Goal: Task Accomplishment & Management: Use online tool/utility

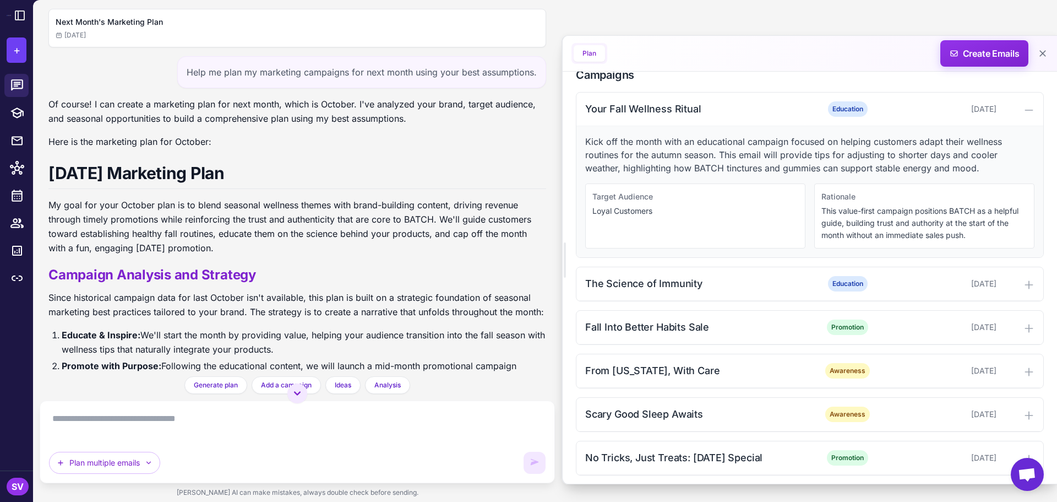
scroll to position [308, 0]
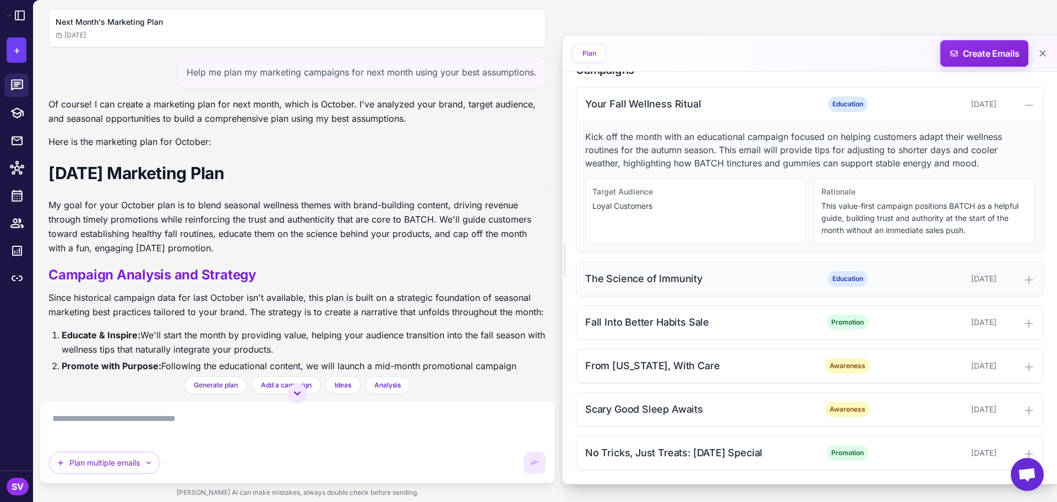
click at [1025, 280] on icon at bounding box center [1028, 279] width 11 height 11
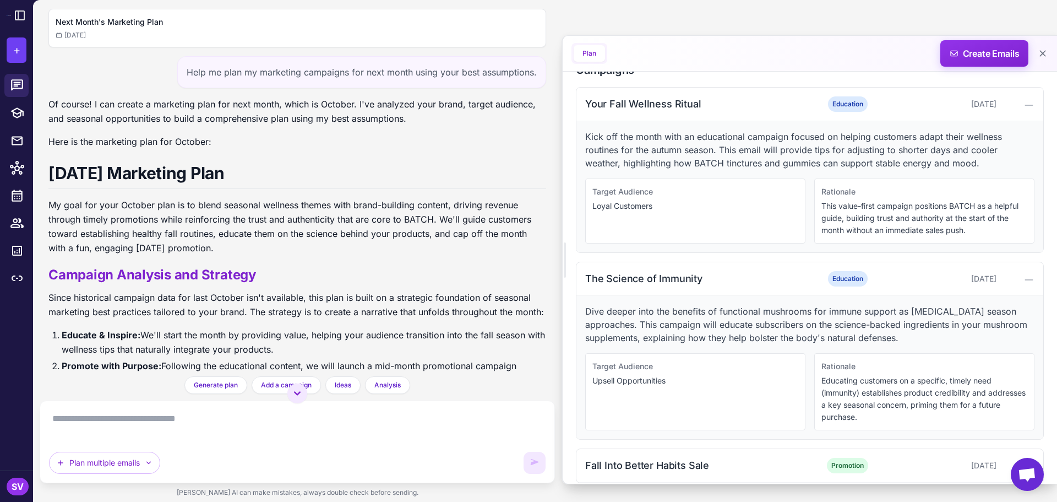
scroll to position [451, 0]
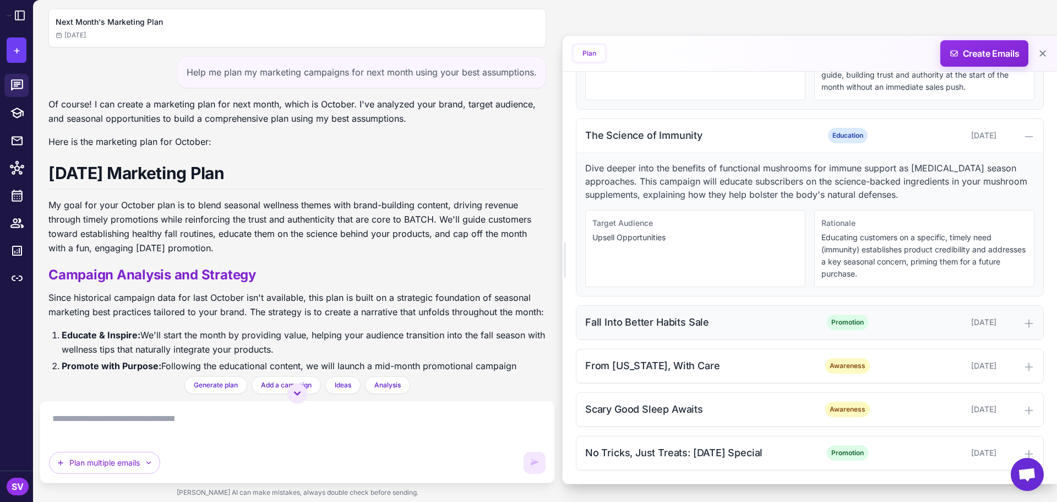
click at [1023, 322] on icon at bounding box center [1028, 323] width 11 height 11
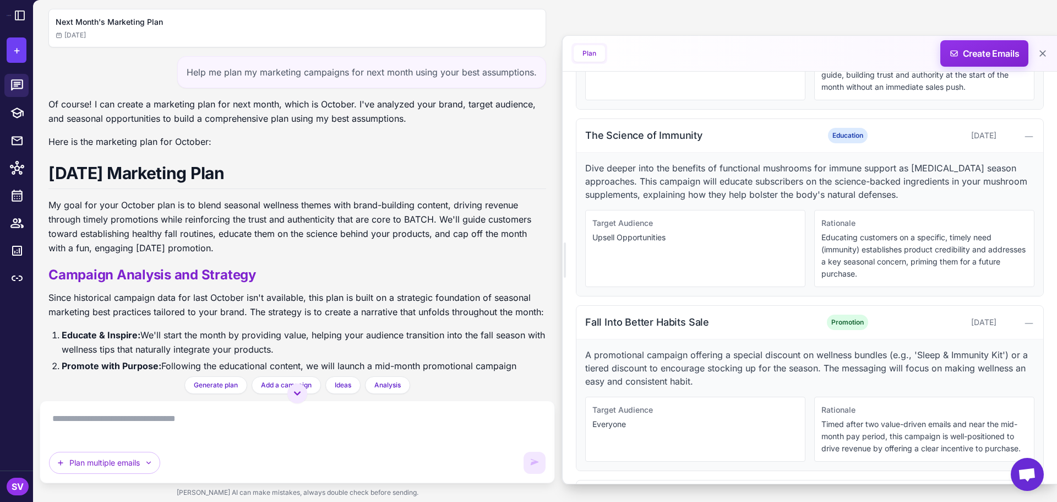
scroll to position [582, 0]
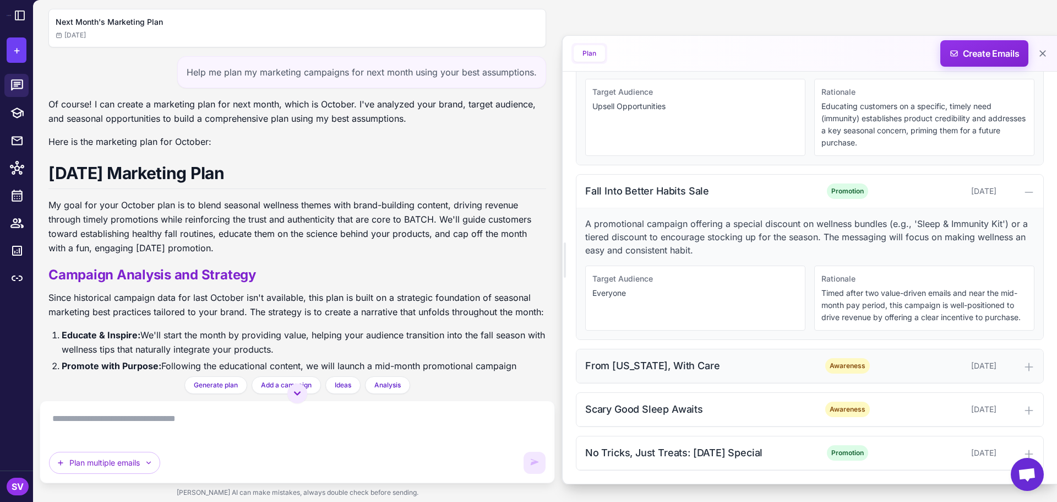
click at [1023, 368] on icon at bounding box center [1028, 366] width 11 height 11
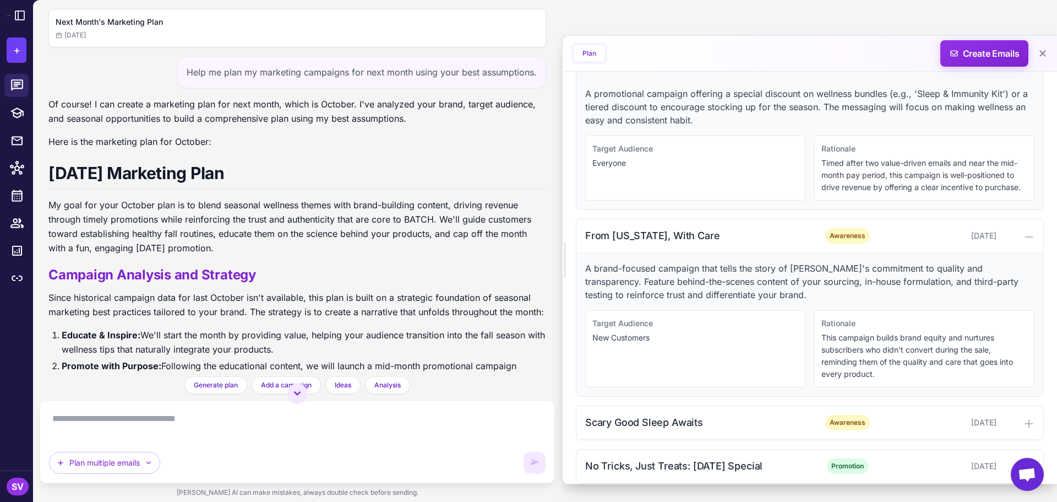
scroll to position [726, 0]
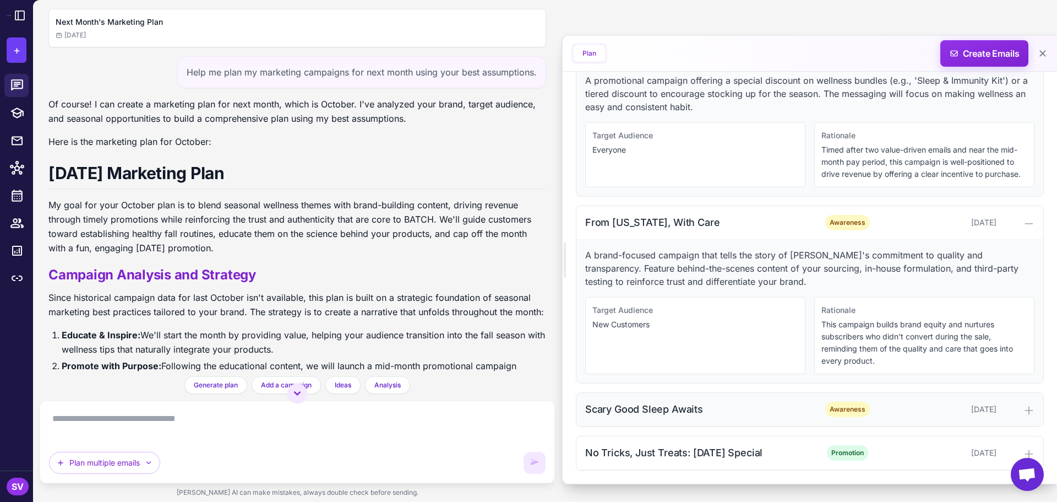
click at [1023, 412] on icon at bounding box center [1028, 410] width 11 height 11
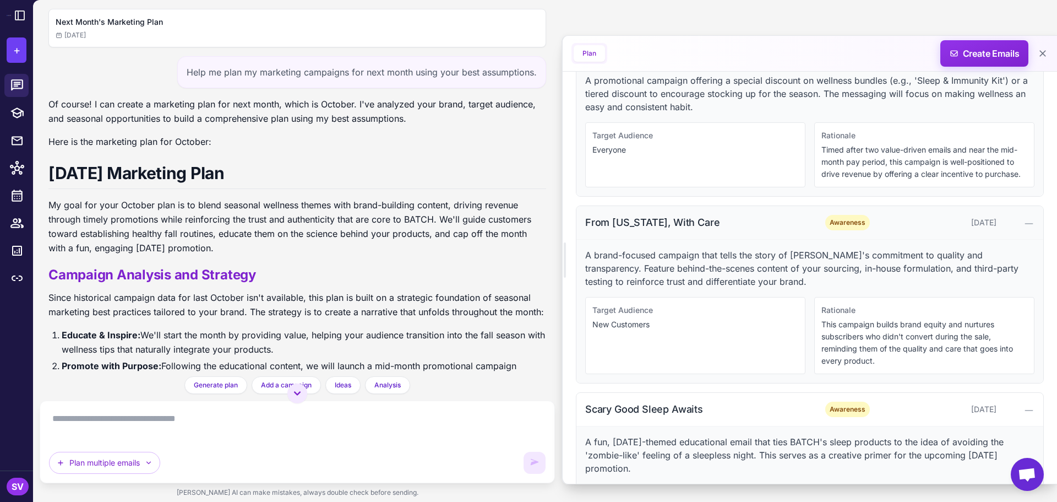
scroll to position [857, 0]
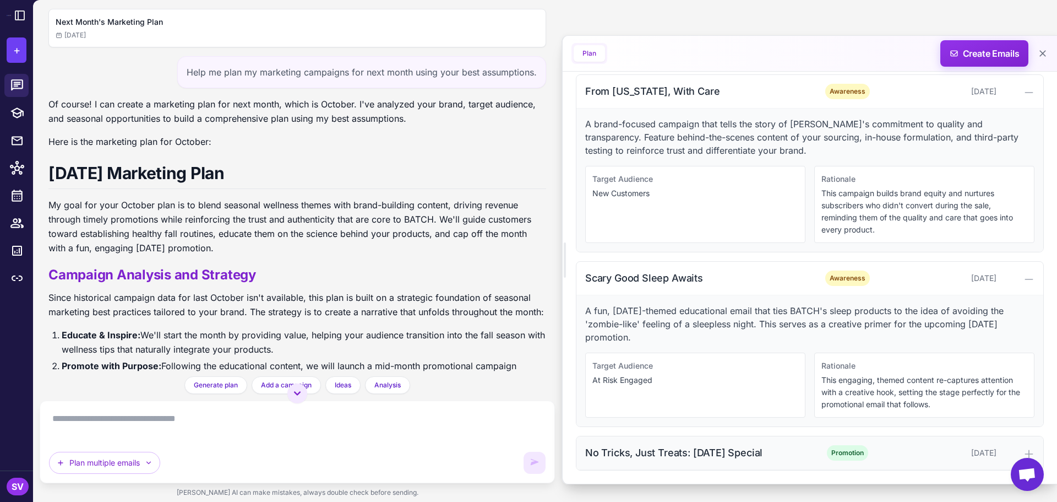
click at [1023, 448] on icon at bounding box center [1028, 453] width 11 height 11
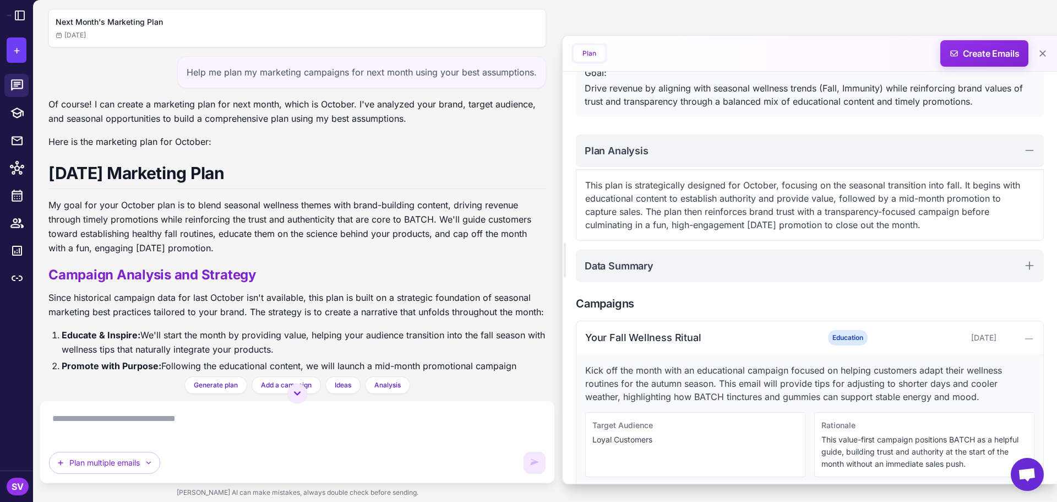
scroll to position [0, 0]
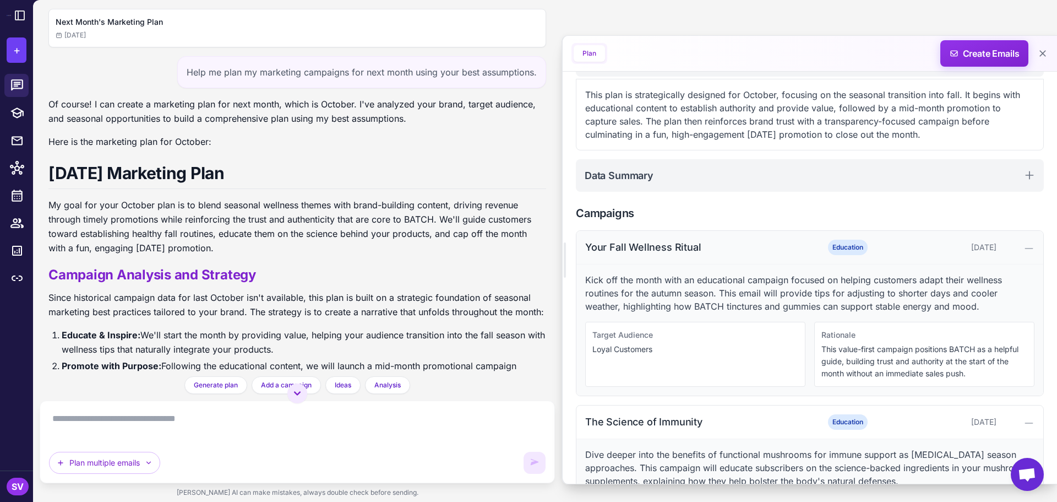
click at [1023, 250] on icon at bounding box center [1028, 248] width 11 height 11
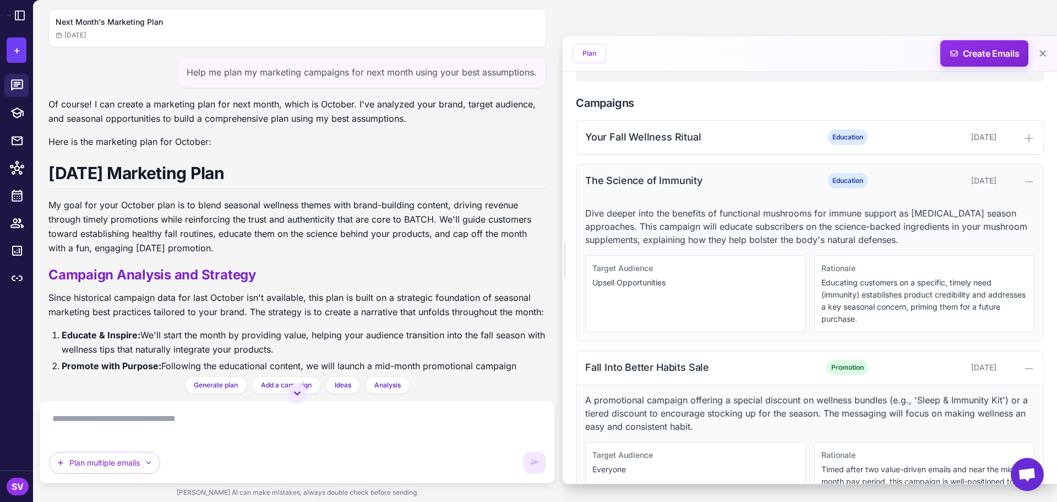
click at [1023, 178] on icon at bounding box center [1028, 181] width 11 height 11
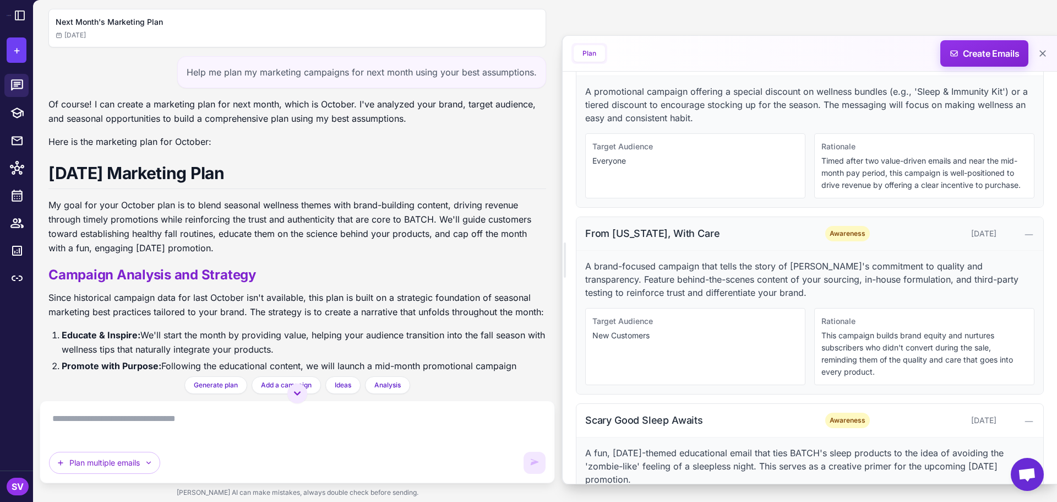
scroll to position [330, 0]
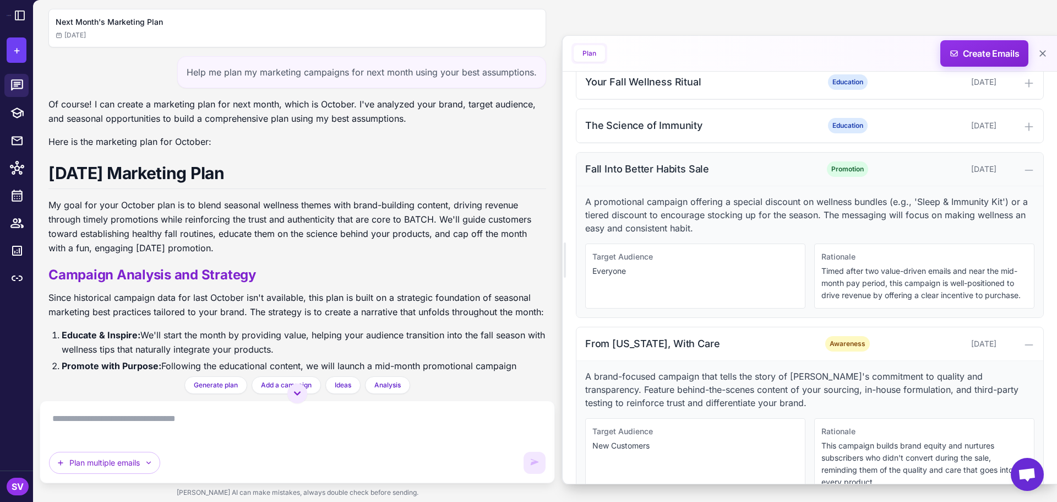
click at [1013, 171] on div at bounding box center [1018, 168] width 34 height 13
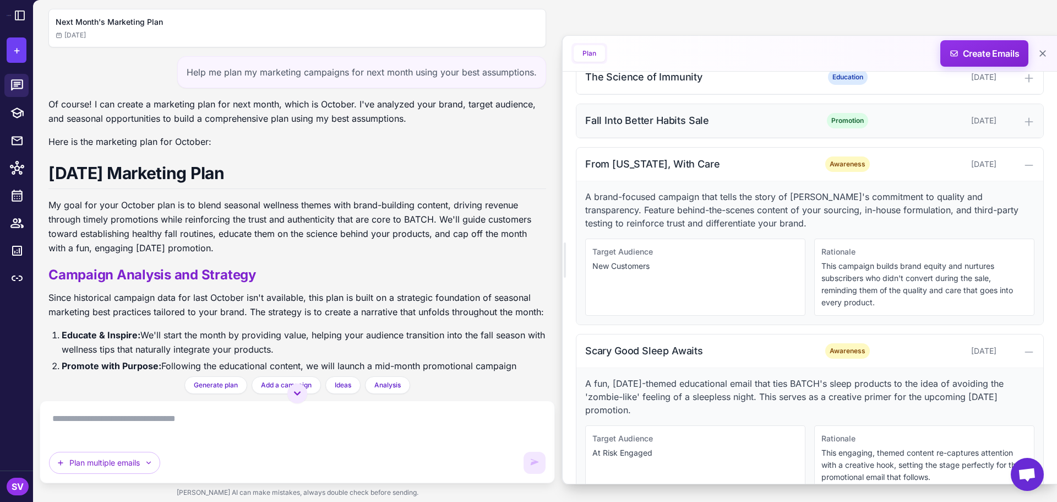
scroll to position [440, 0]
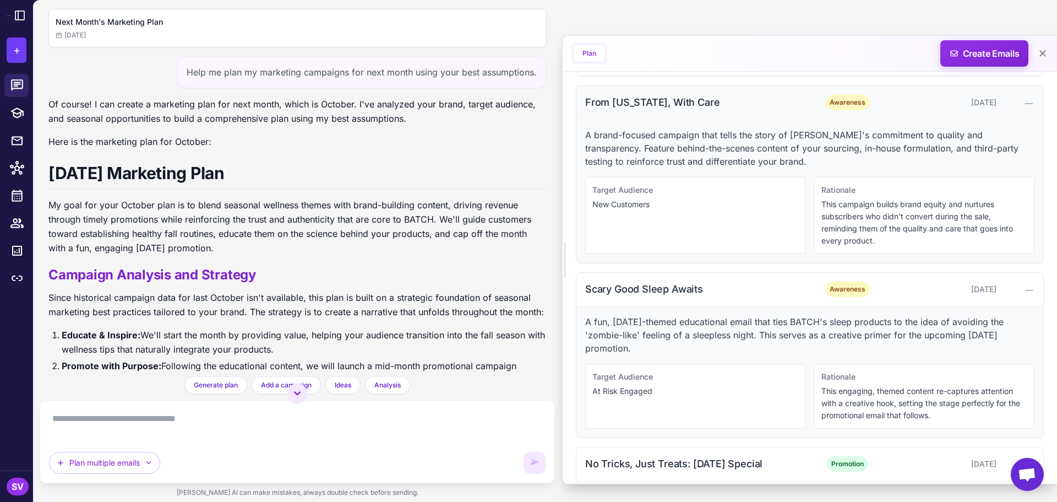
click at [1023, 106] on icon at bounding box center [1028, 103] width 11 height 11
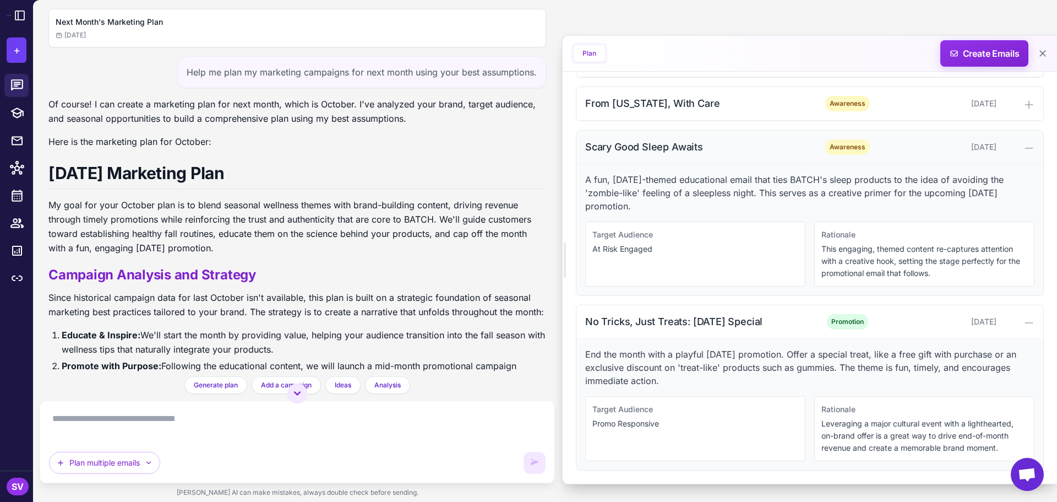
click at [1016, 148] on div at bounding box center [1018, 146] width 34 height 13
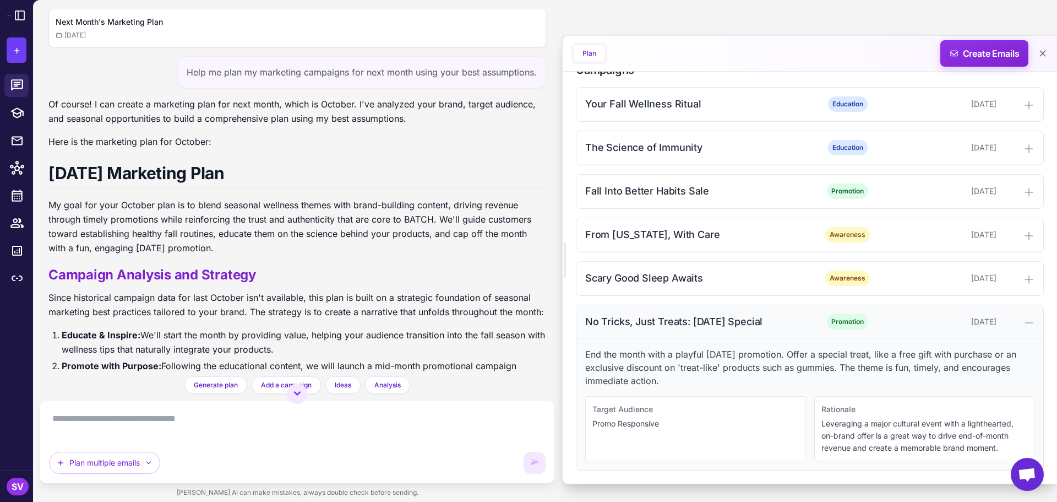
click at [1023, 325] on icon at bounding box center [1028, 322] width 11 height 11
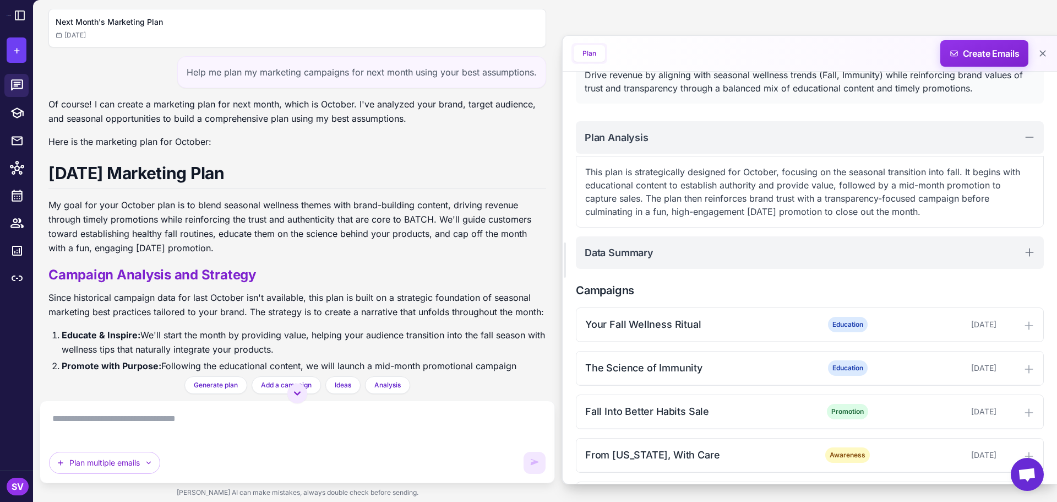
scroll to position [177, 0]
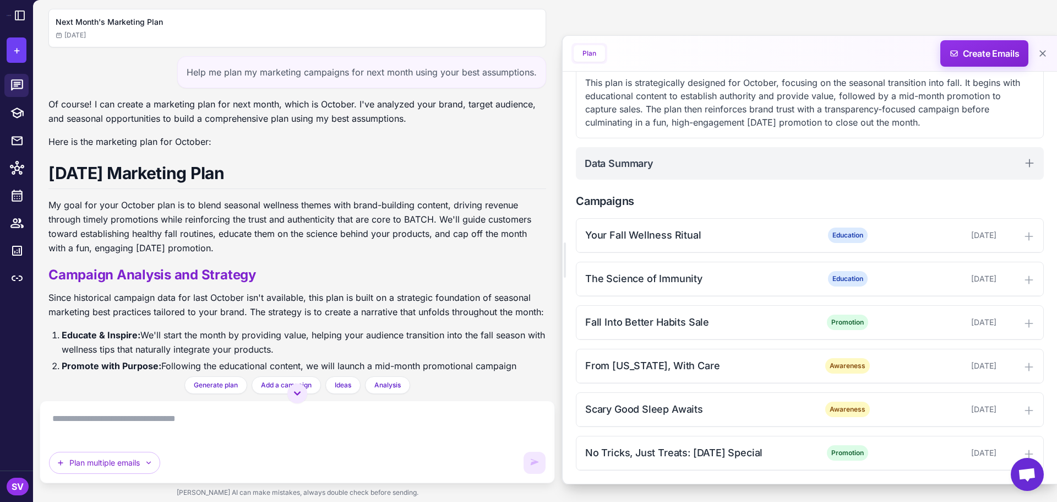
click at [437, 404] on div "Plan multiple emails" at bounding box center [297, 441] width 515 height 83
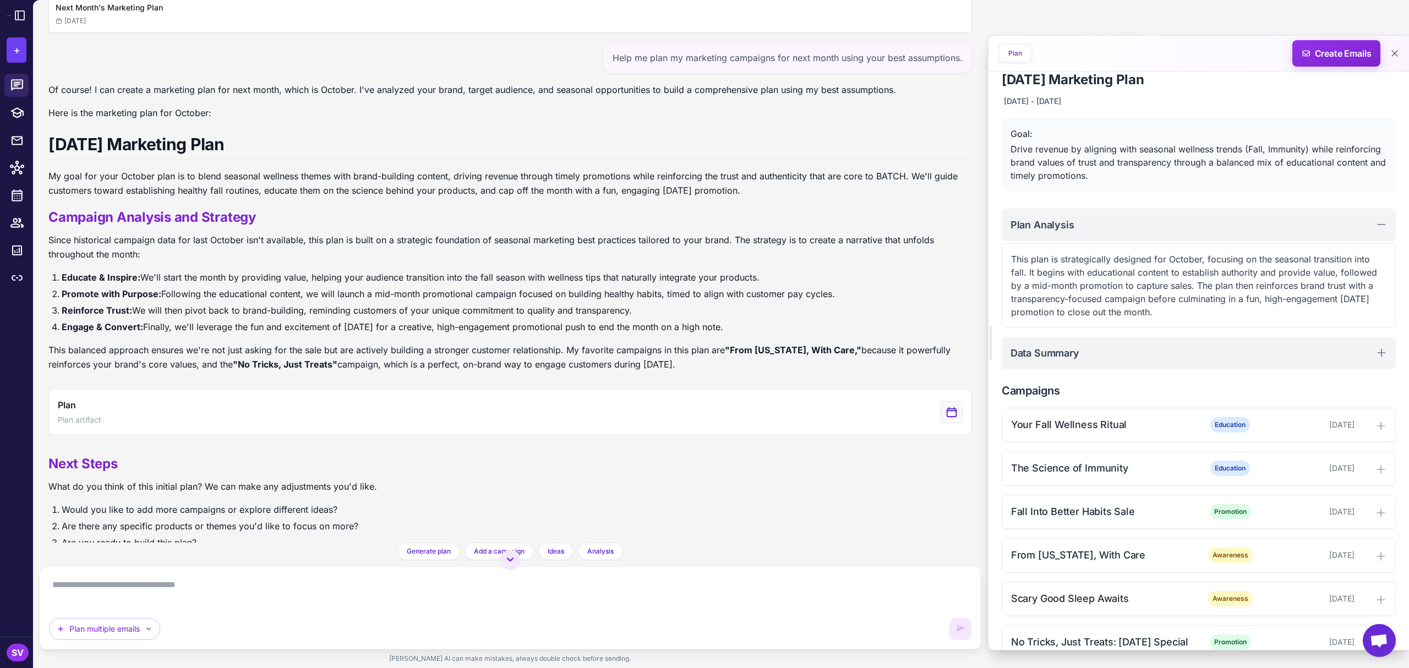
scroll to position [0, 0]
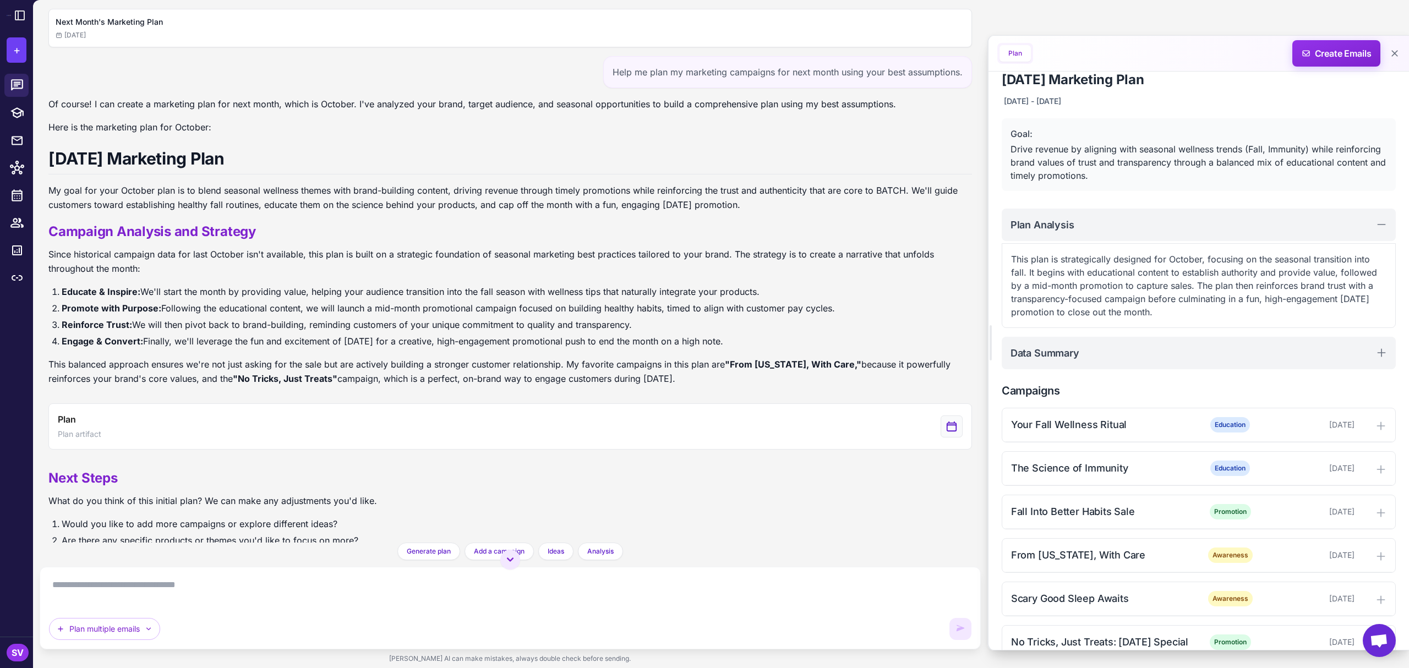
drag, startPoint x: 51, startPoint y: 155, endPoint x: 830, endPoint y: 375, distance: 809.3
click at [830, 375] on div "Of course! I can create a marketing plan for next month, which is October. I've…" at bounding box center [510, 246] width 924 height 298
copy div "[DATE] Marketing Plan My goal for your October plan is to blend seasonal wellne…"
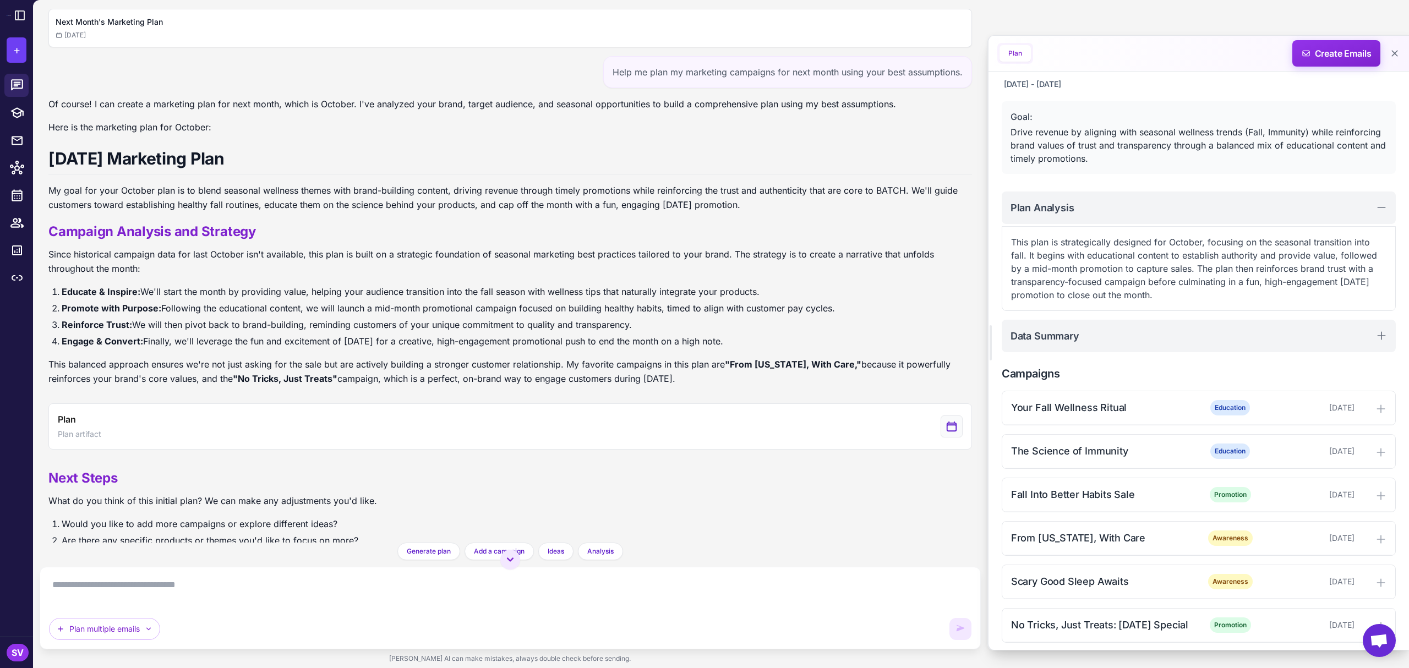
scroll to position [40, 0]
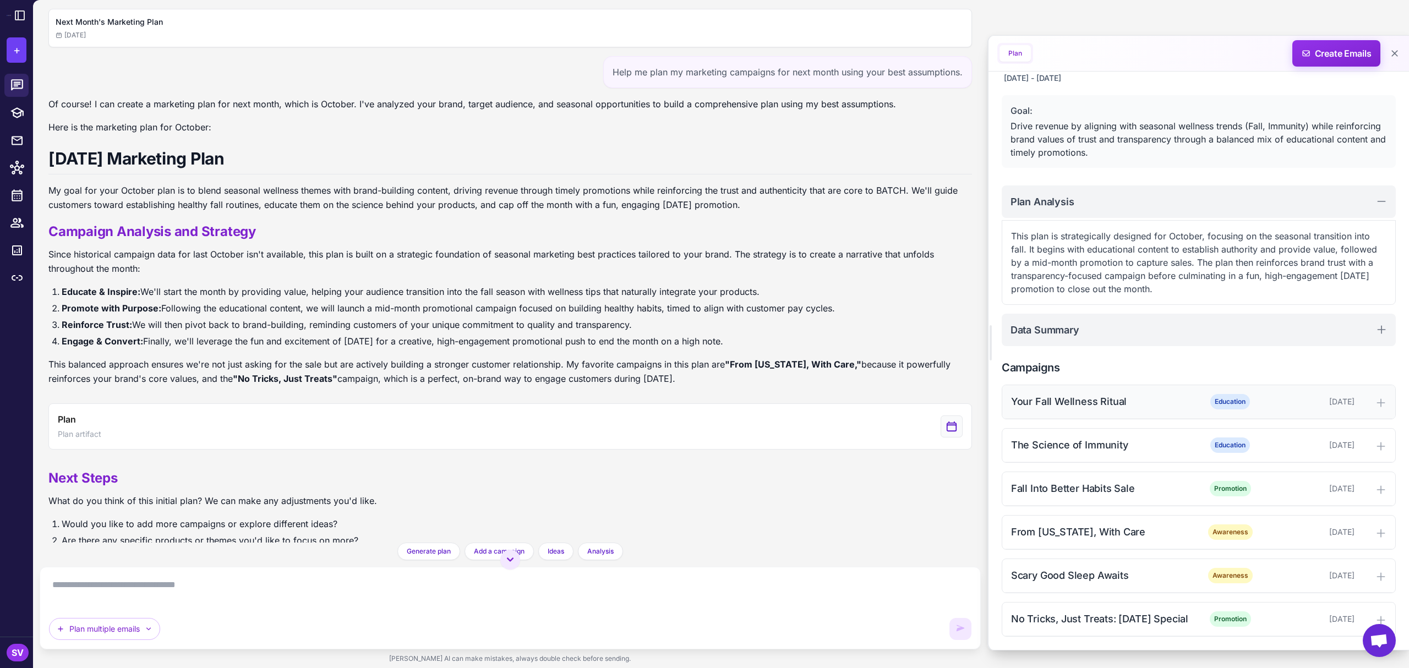
click at [1056, 400] on icon at bounding box center [1380, 402] width 7 height 7
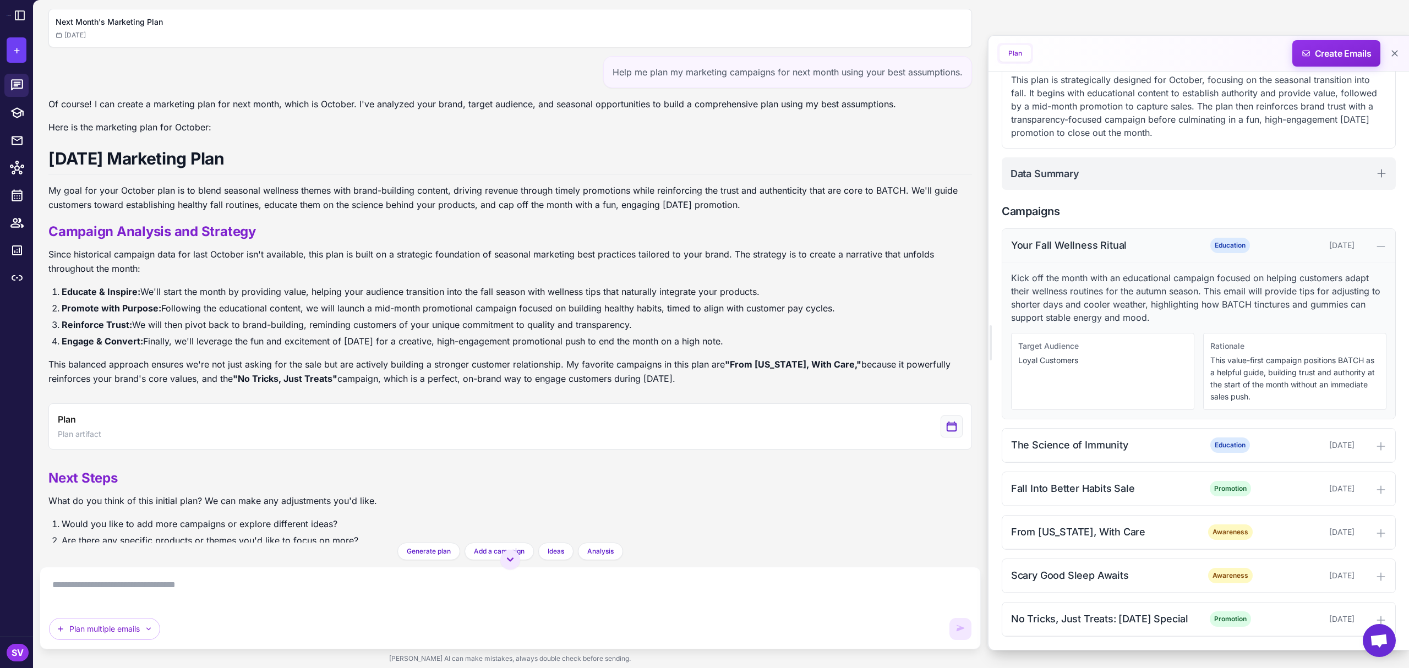
scroll to position [197, 0]
click at [1056, 170] on icon at bounding box center [1381, 173] width 7 height 7
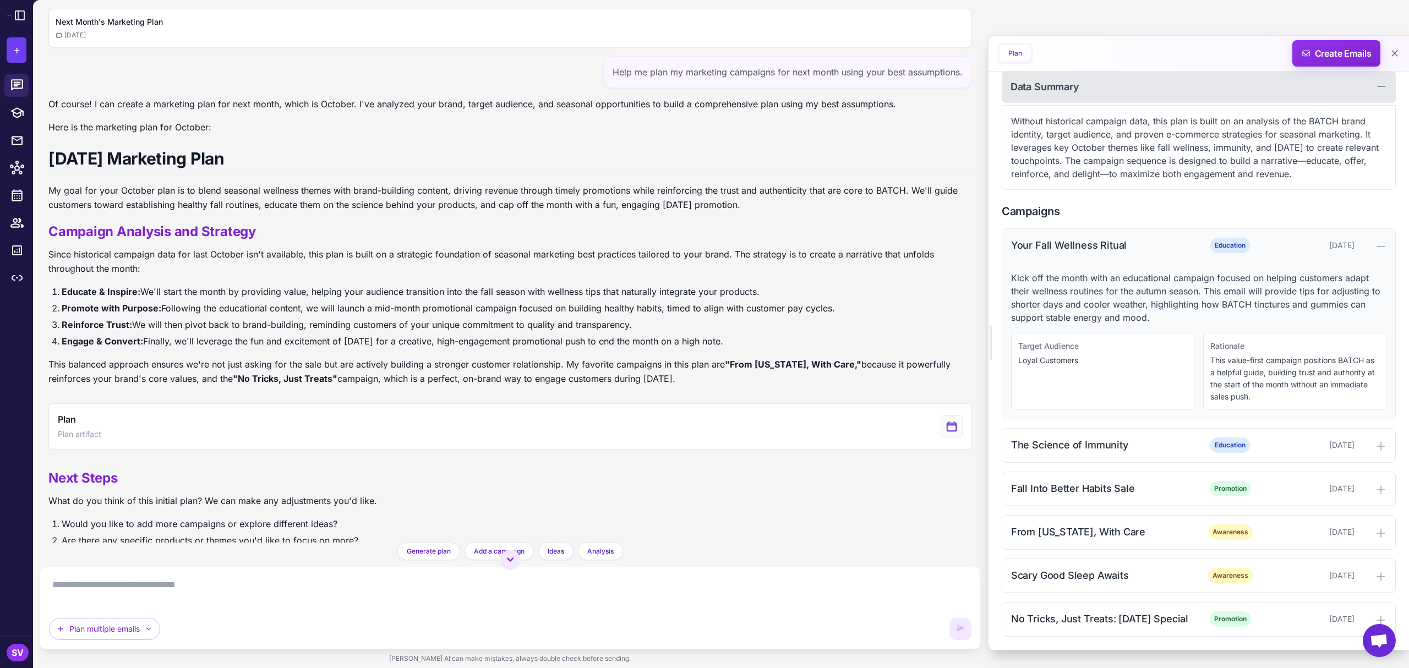
scroll to position [285, 0]
click at [21, 85] on icon at bounding box center [17, 85] width 14 height 14
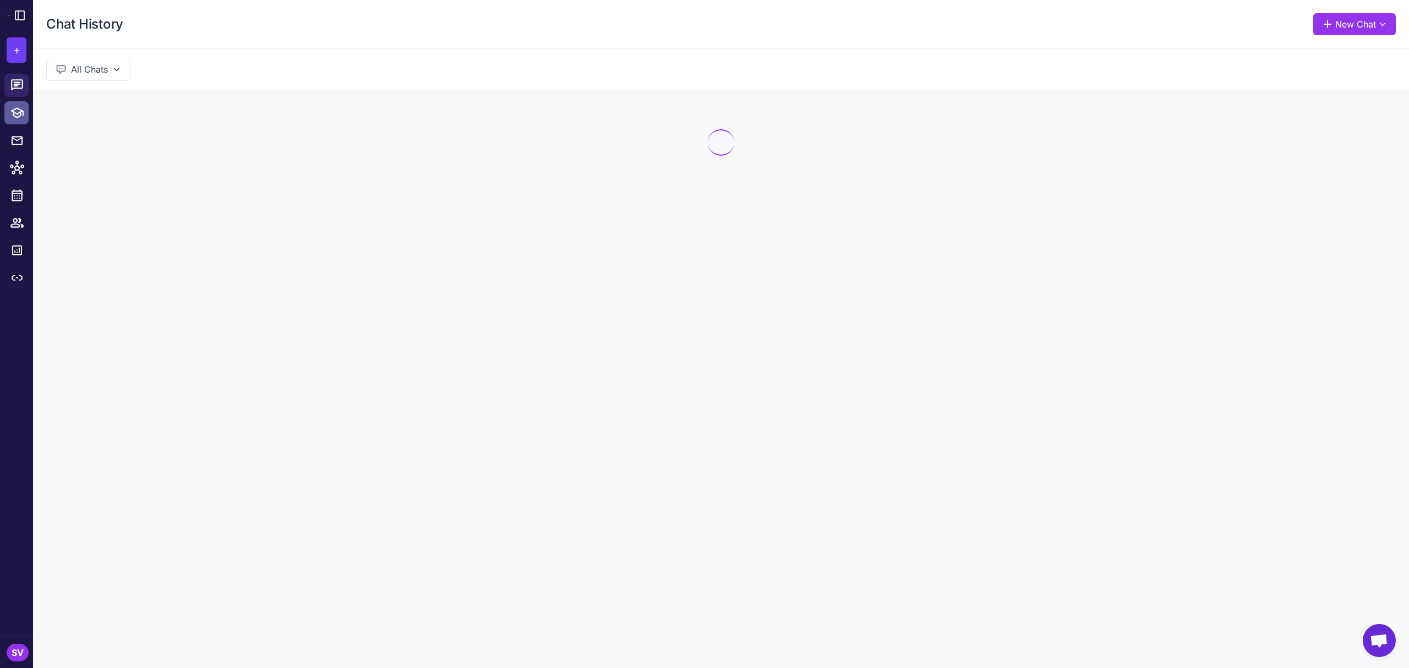
click at [18, 111] on icon at bounding box center [17, 113] width 14 height 14
select select
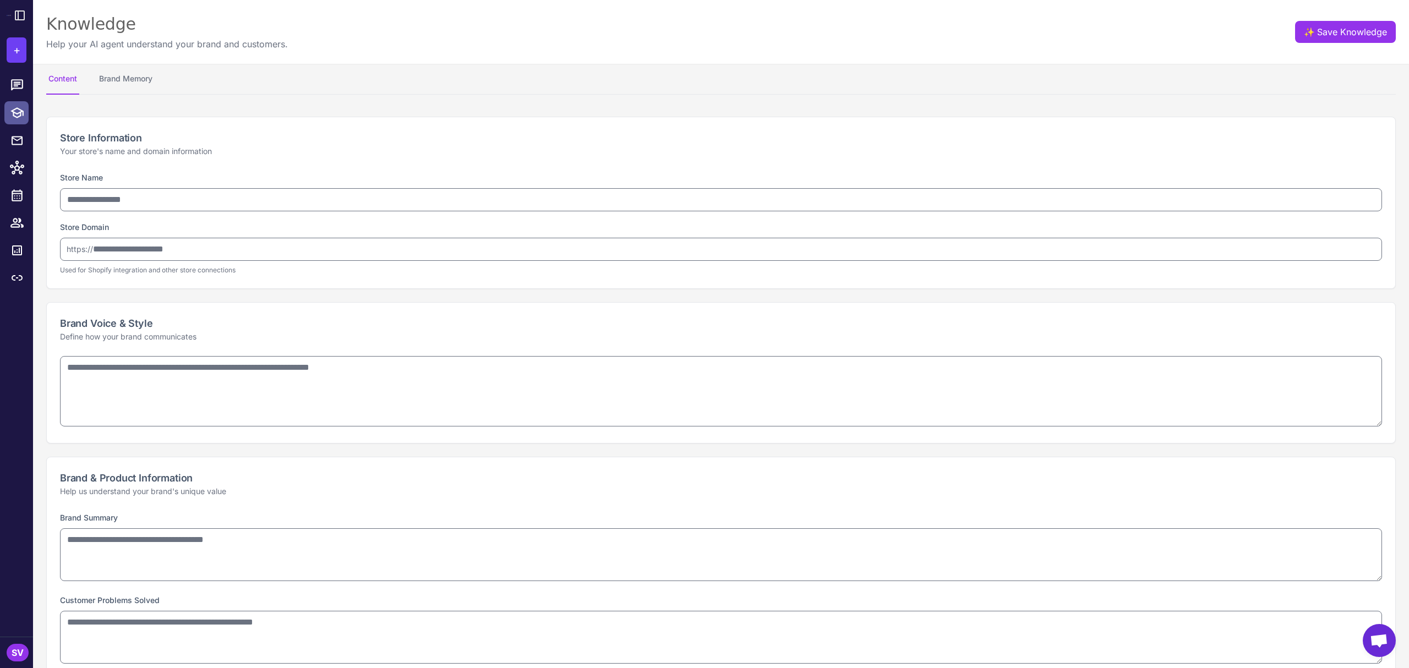
type input "**********"
type textarea "**********"
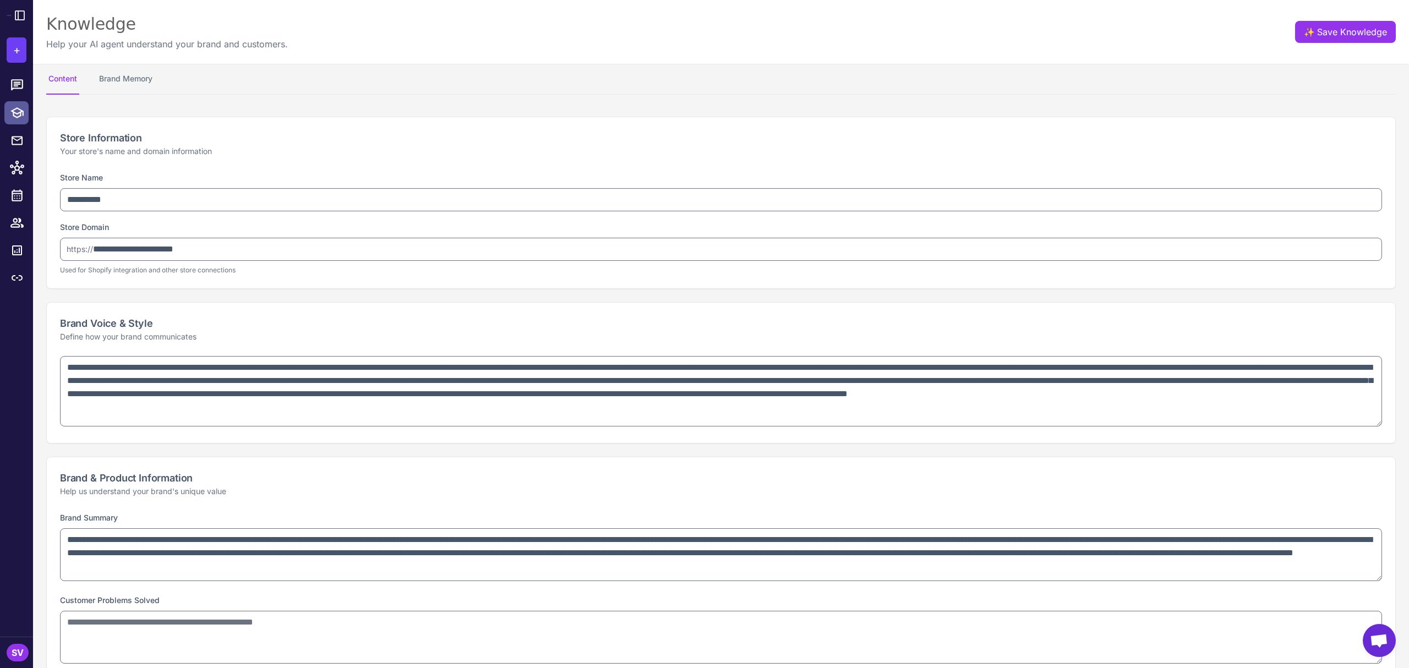
type textarea "**********"
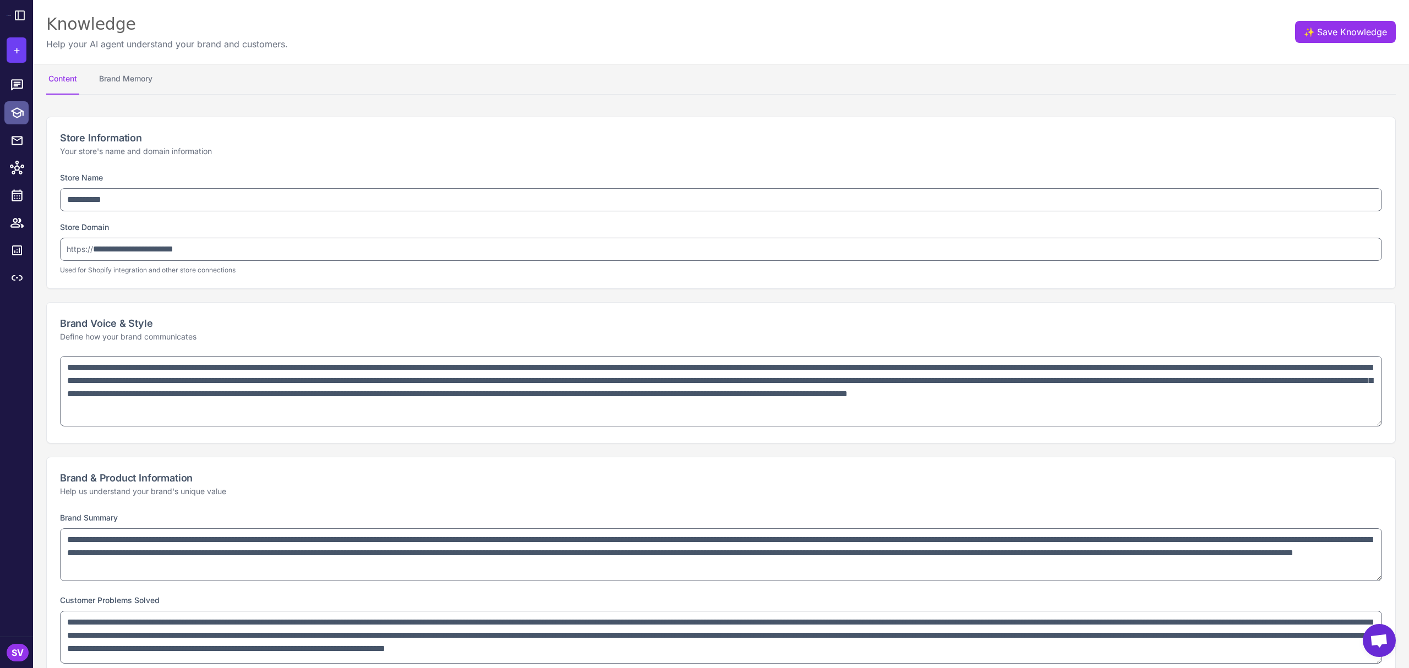
type textarea "**********"
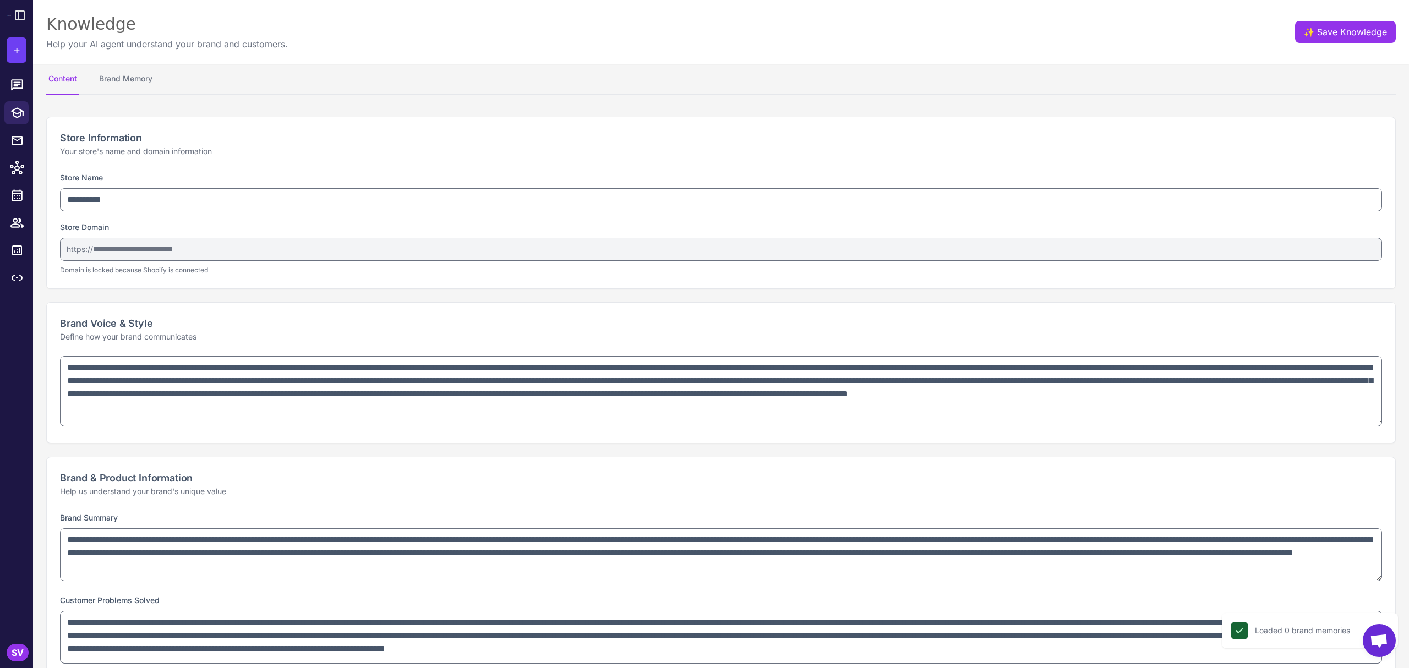
click at [61, 80] on button "Content" at bounding box center [62, 79] width 33 height 31
click at [123, 74] on button "Brand Memory" at bounding box center [126, 79] width 58 height 31
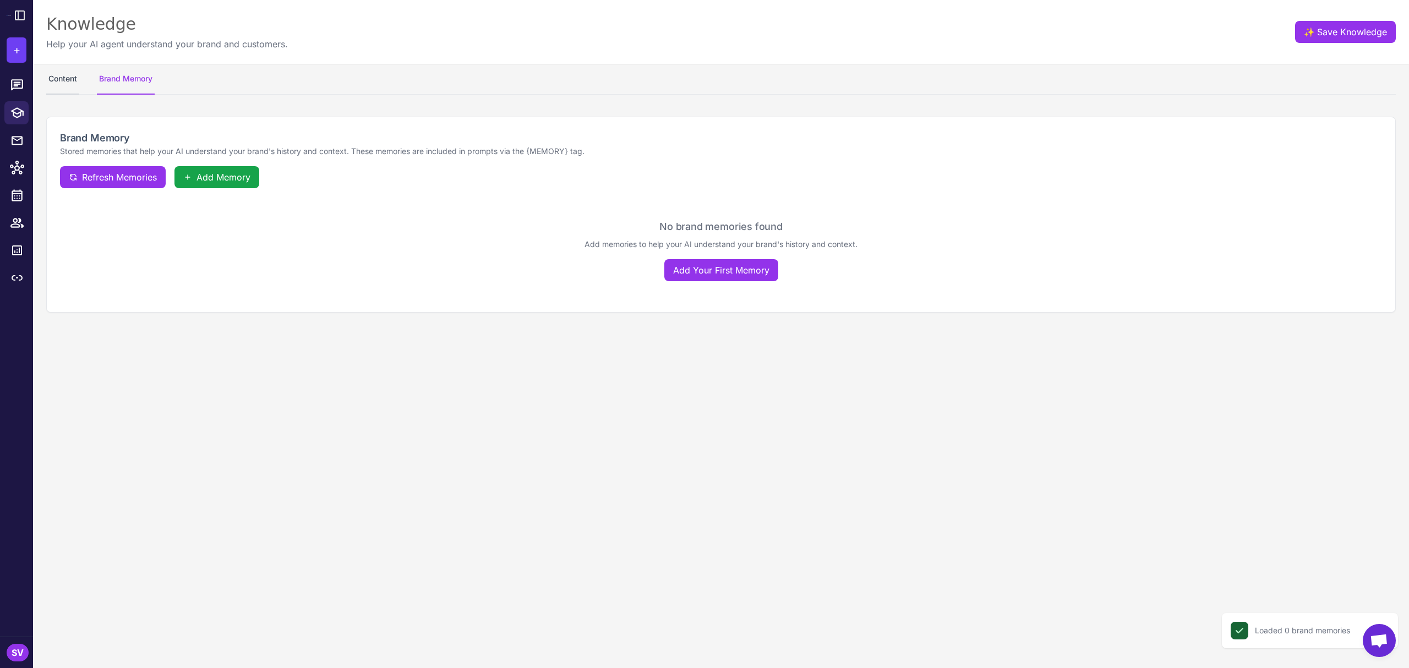
click at [67, 81] on button "Content" at bounding box center [62, 79] width 33 height 31
select select
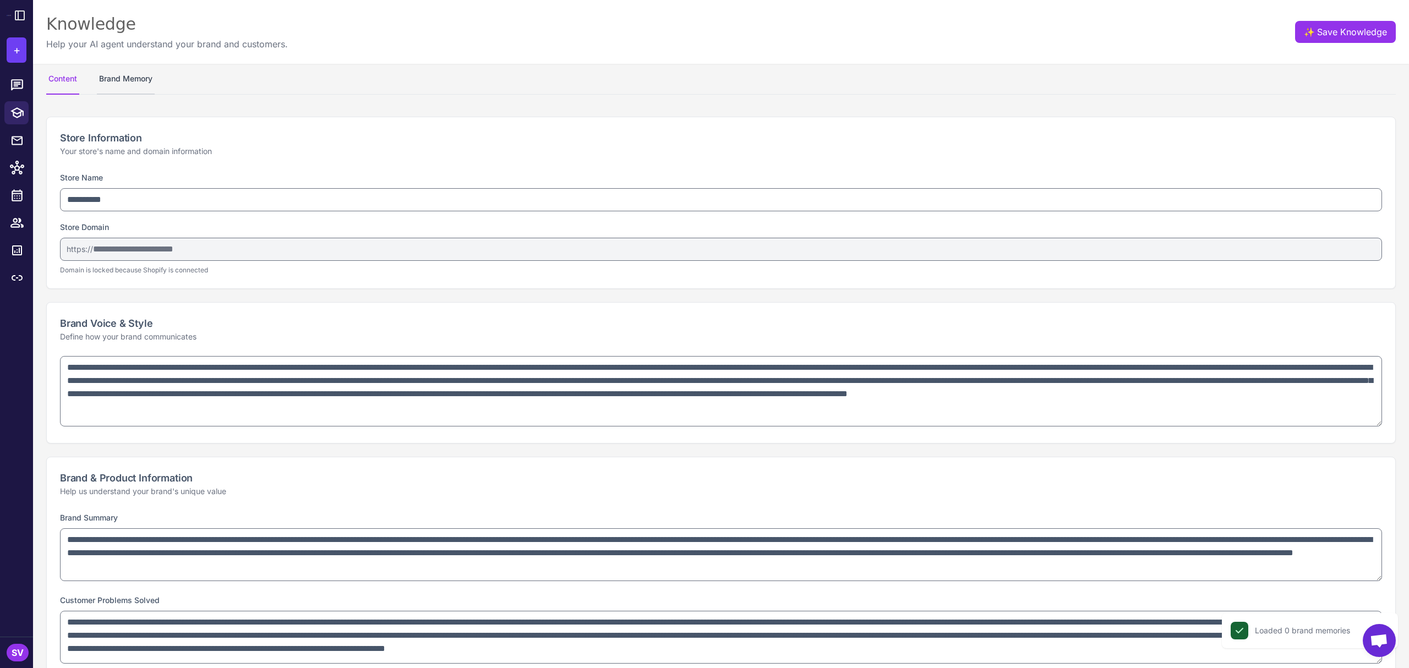
click at [146, 79] on button "Brand Memory" at bounding box center [126, 79] width 58 height 31
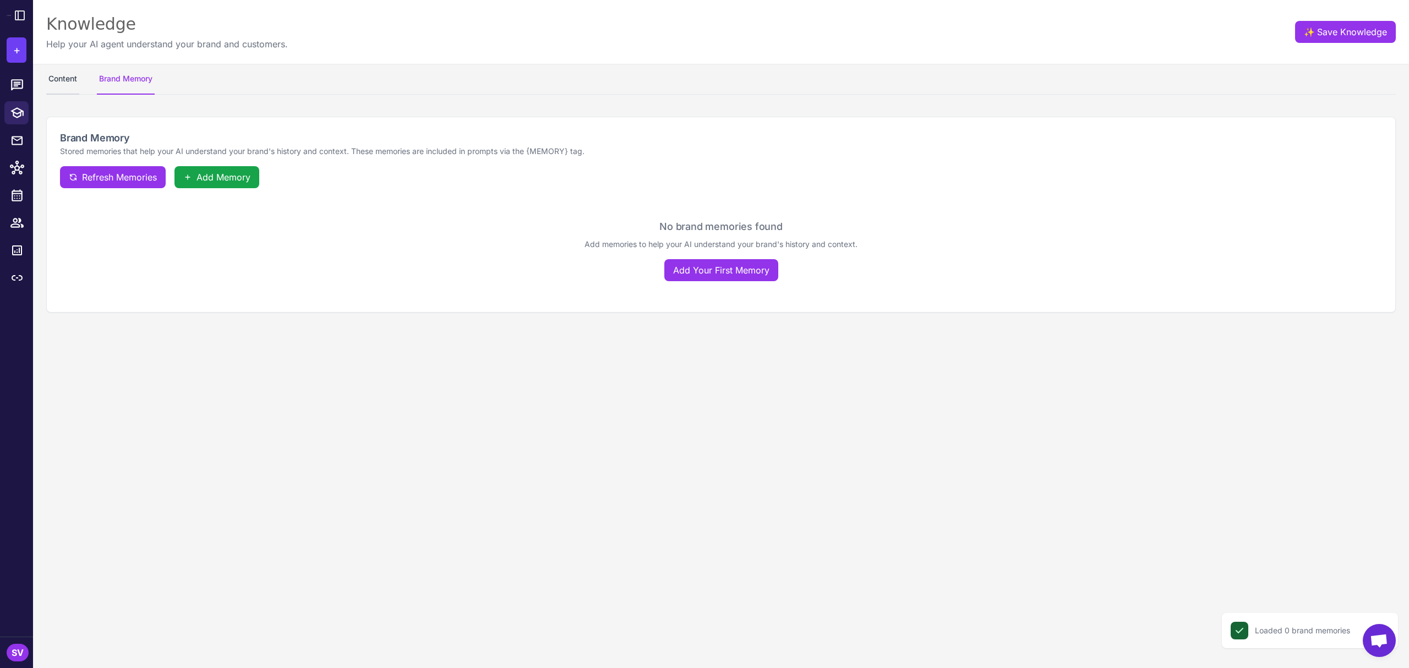
click at [60, 79] on button "Content" at bounding box center [62, 79] width 33 height 31
select select
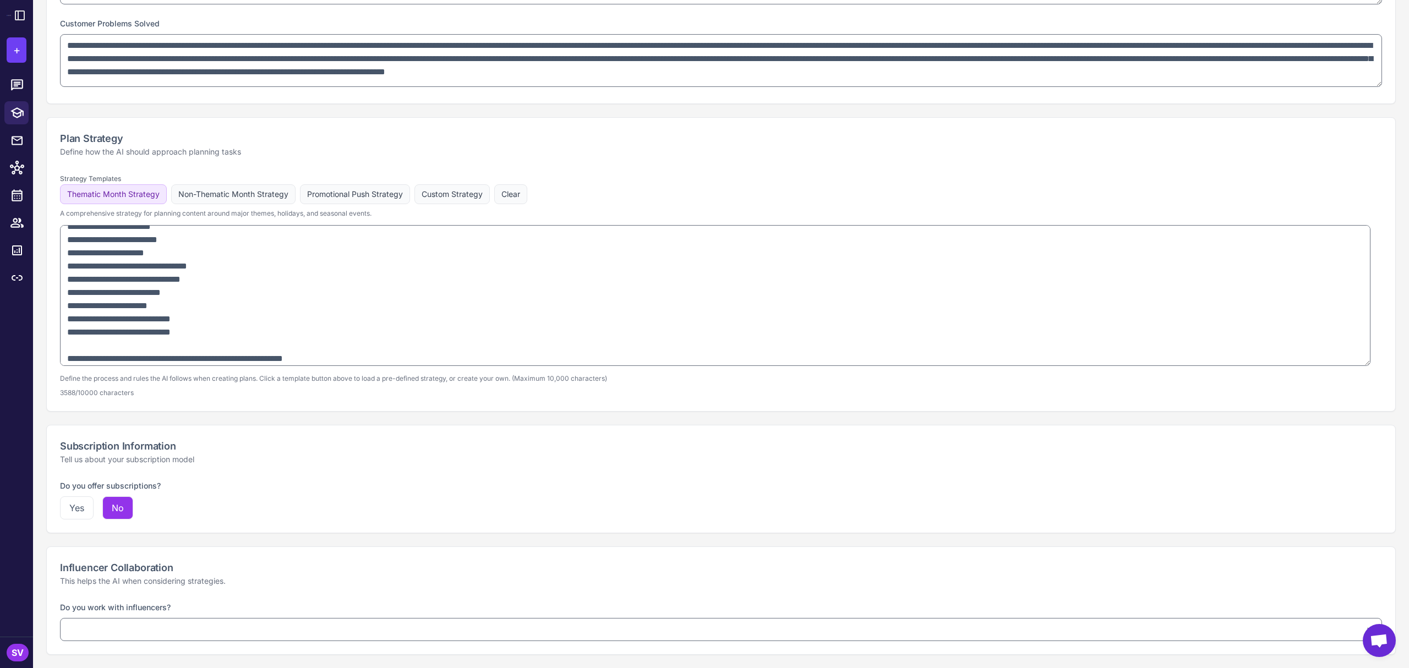
scroll to position [367, 0]
click at [14, 501] on div "SV" at bounding box center [18, 653] width 22 height 18
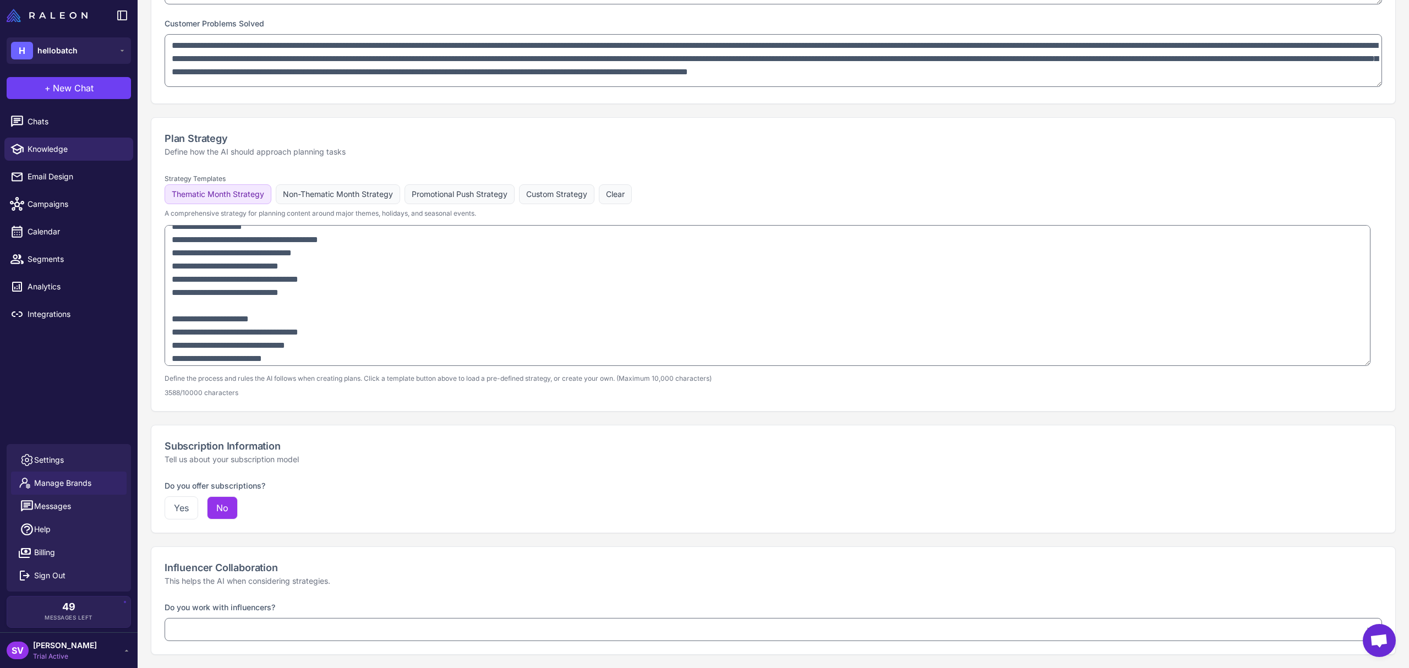
click at [91, 483] on span "Manage Brands" at bounding box center [62, 483] width 57 height 12
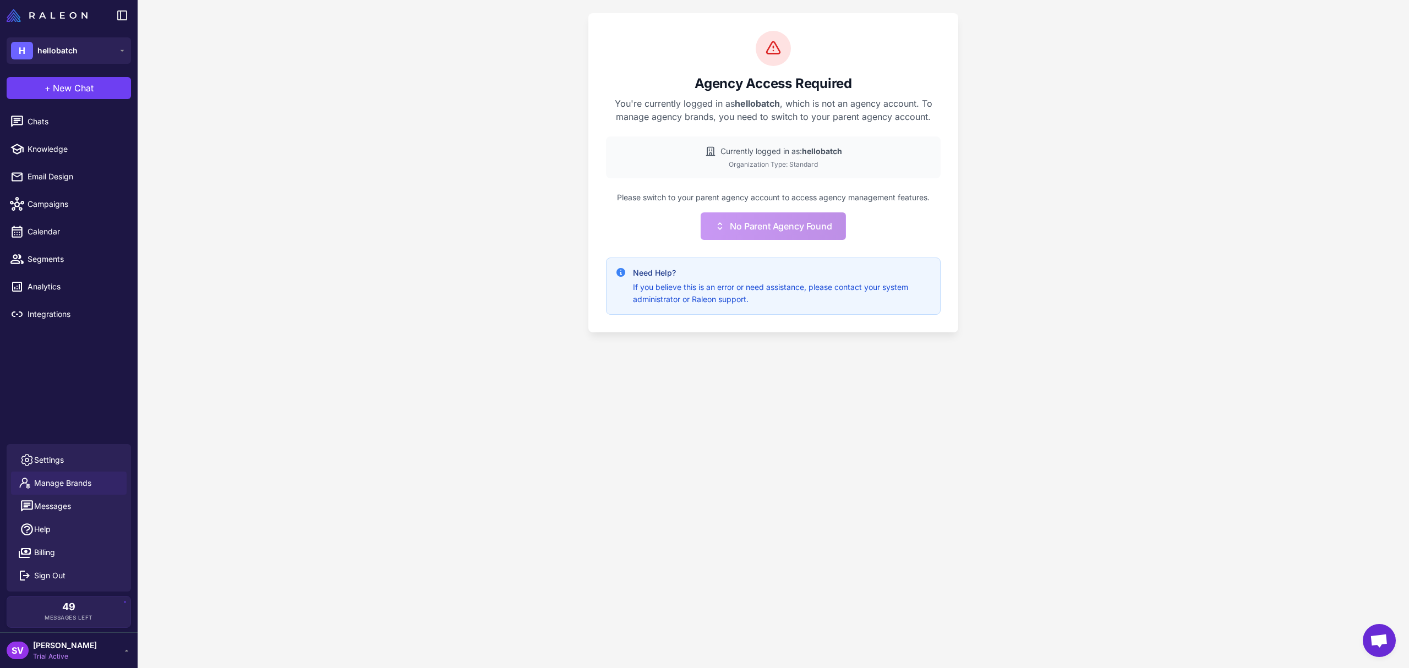
click at [923, 419] on div "Agency Access Required You're currently logged in as hellobatch , which is not …" at bounding box center [774, 334] width 1272 height 668
click at [1056, 225] on div "Agency Access Required You're currently logged in as hellobatch , which is not …" at bounding box center [774, 334] width 1272 height 668
click at [54, 122] on span "Chats" at bounding box center [76, 122] width 97 height 12
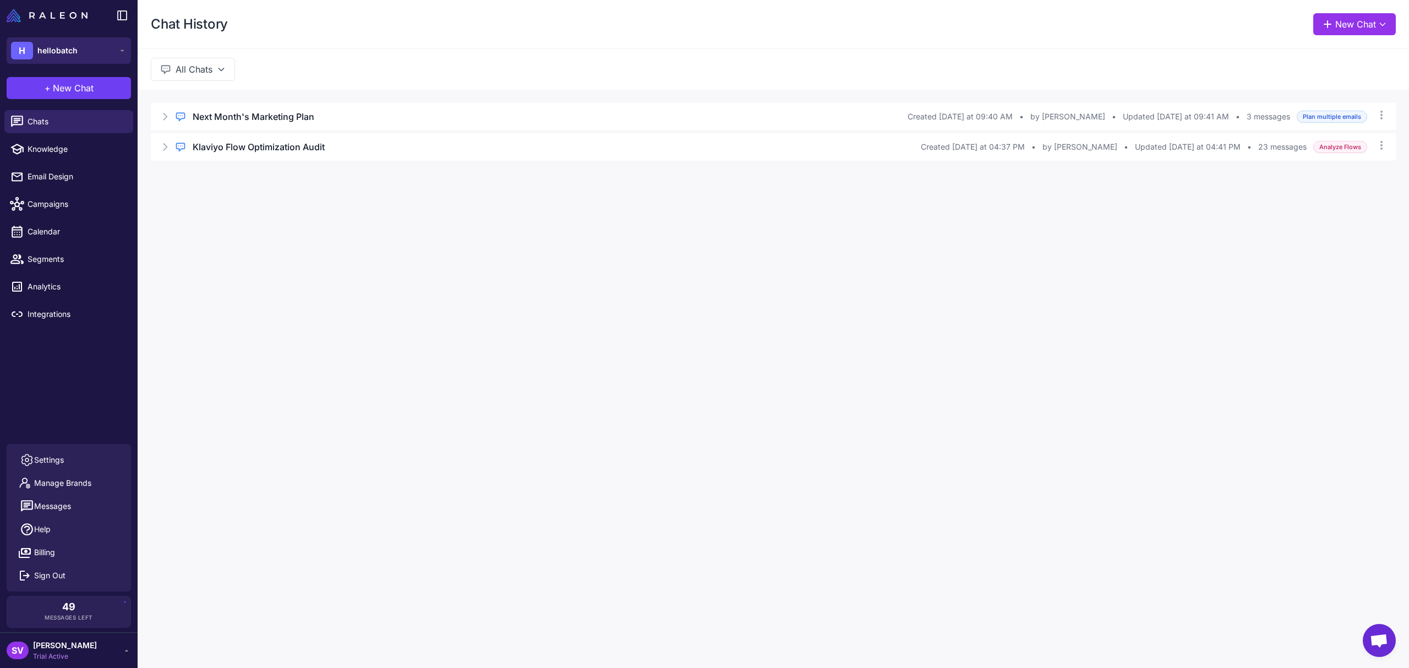
click at [103, 47] on button "H hellobatch" at bounding box center [69, 50] width 124 height 26
click at [406, 379] on div "Chat History New Chat All Chats Regular Chat Next Month's Marketing Plan Create…" at bounding box center [774, 334] width 1272 height 668
click at [163, 146] on icon at bounding box center [165, 146] width 11 height 11
click at [155, 111] on div "Regular Chat Next Month's Marketing Plan Created [DATE] at 09:40 AM • by [PERSO…" at bounding box center [773, 117] width 1245 height 28
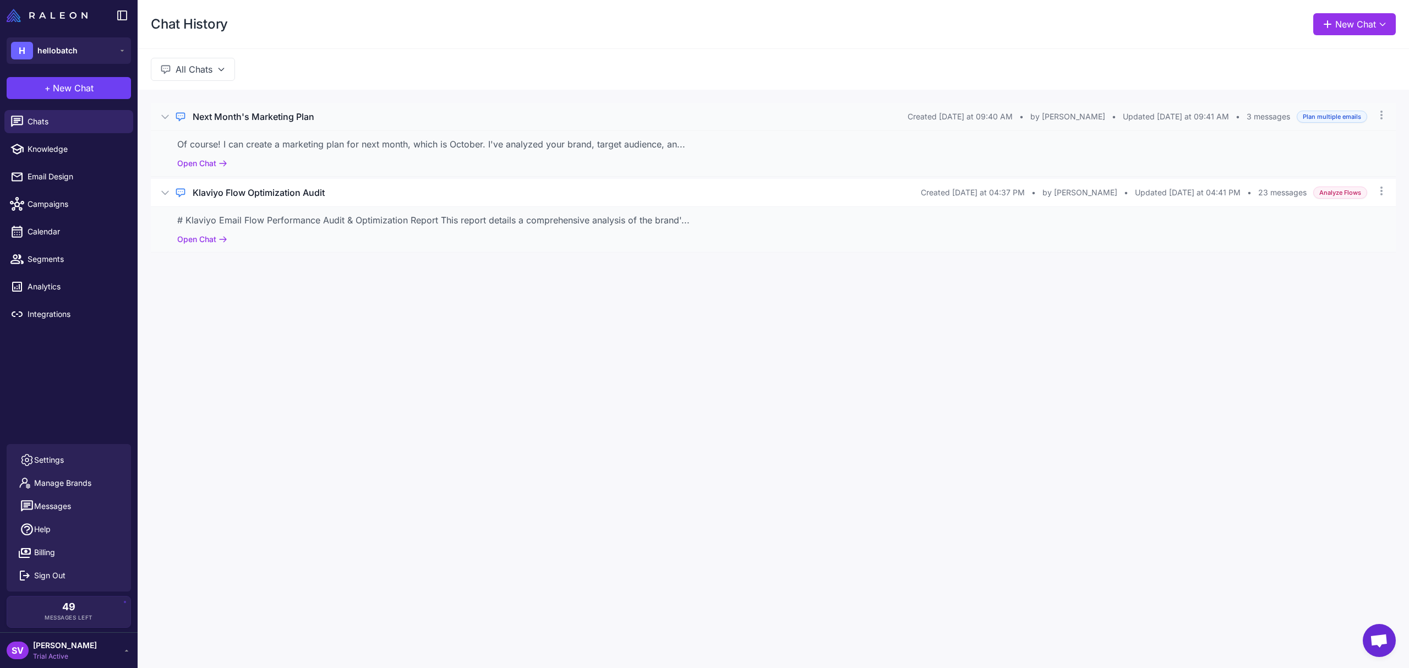
click at [347, 148] on div "Of course! I can create a marketing plan for next month, which is October. I've…" at bounding box center [773, 144] width 1192 height 13
click at [360, 116] on div "Next Month's Marketing Plan" at bounding box center [550, 116] width 715 height 13
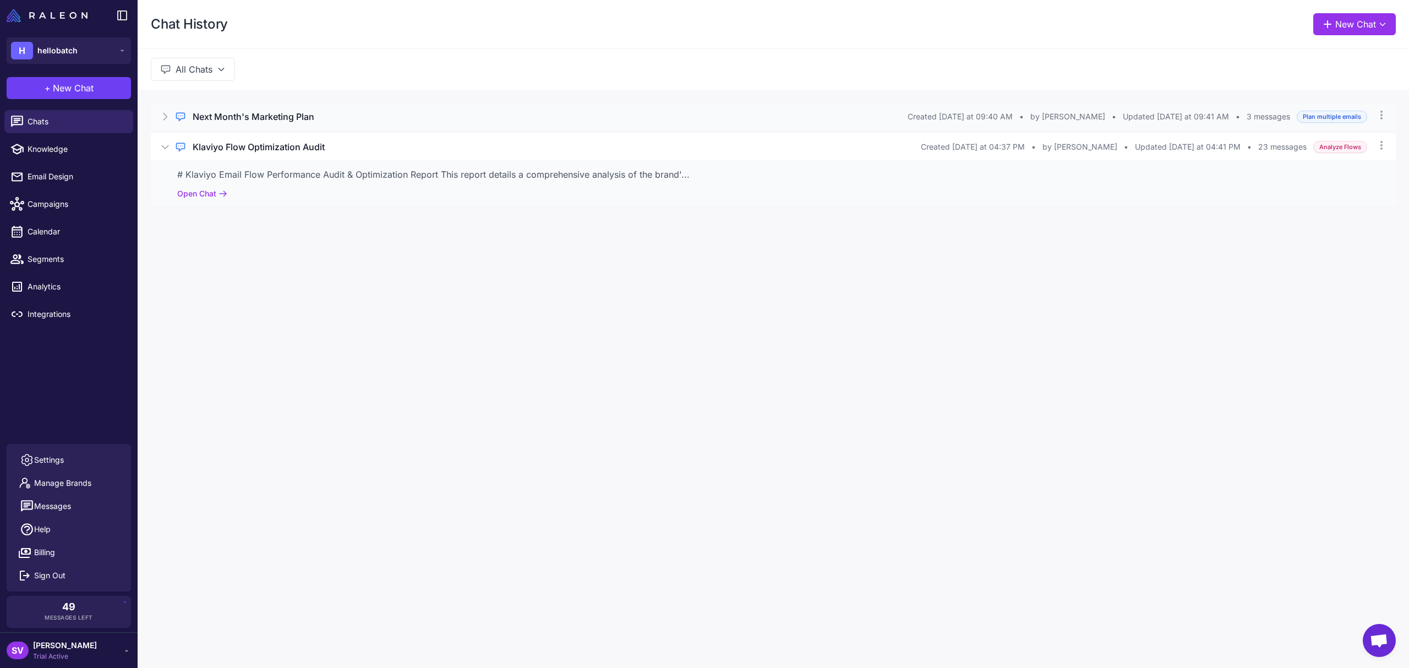
click at [436, 126] on div "Regular Chat Next Month's Marketing Plan Created [DATE] at 09:40 AM • by [PERSO…" at bounding box center [773, 117] width 1245 height 28
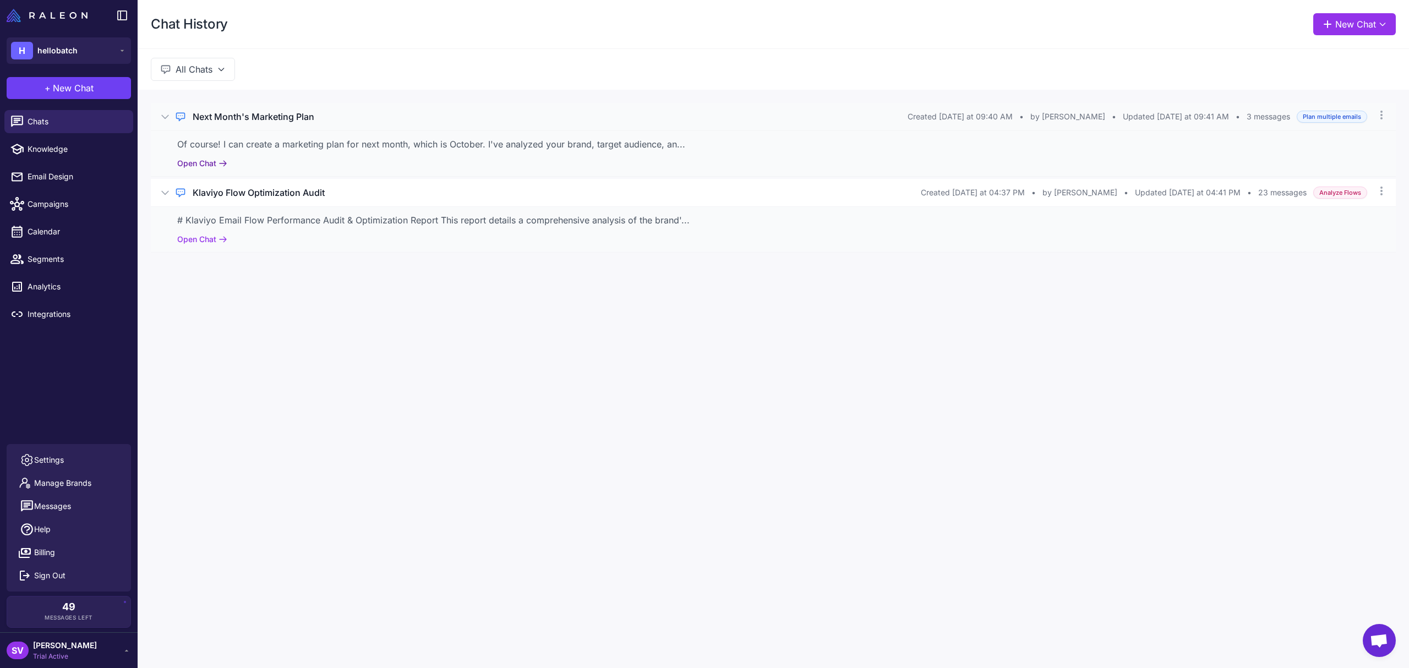
click at [203, 160] on button "Open Chat" at bounding box center [202, 163] width 50 height 12
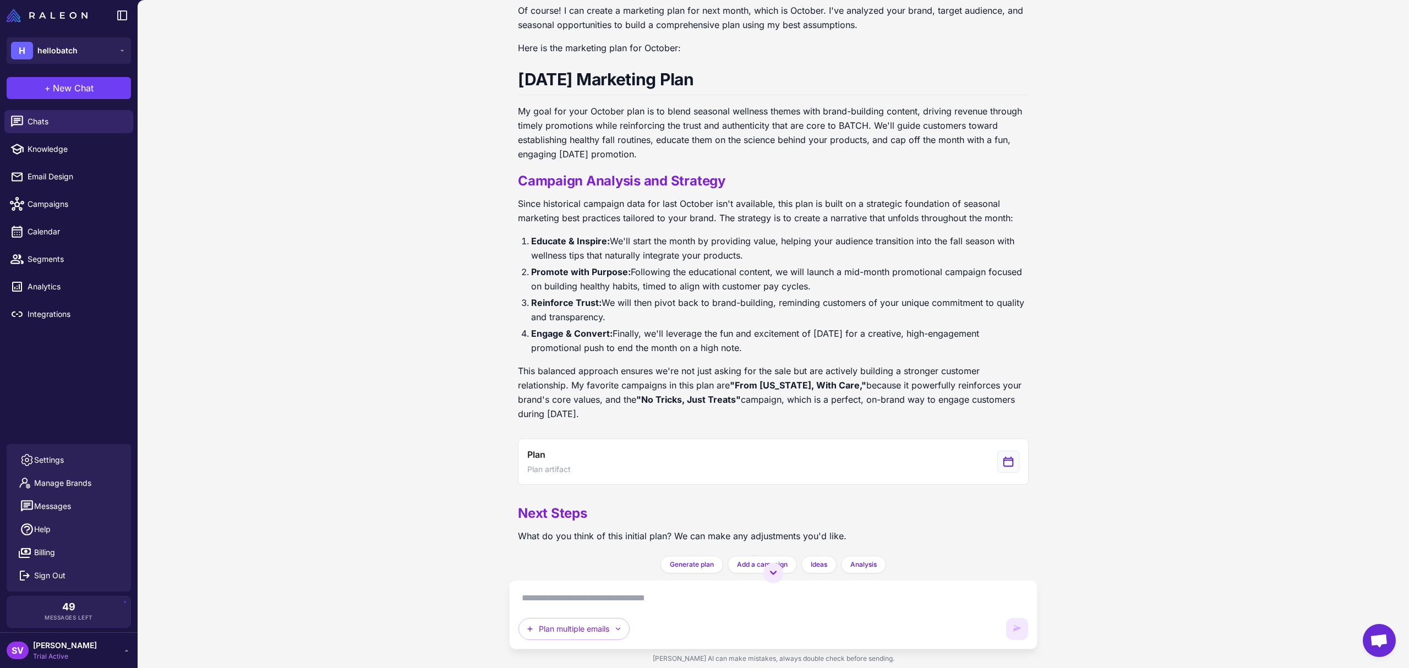
scroll to position [156, 0]
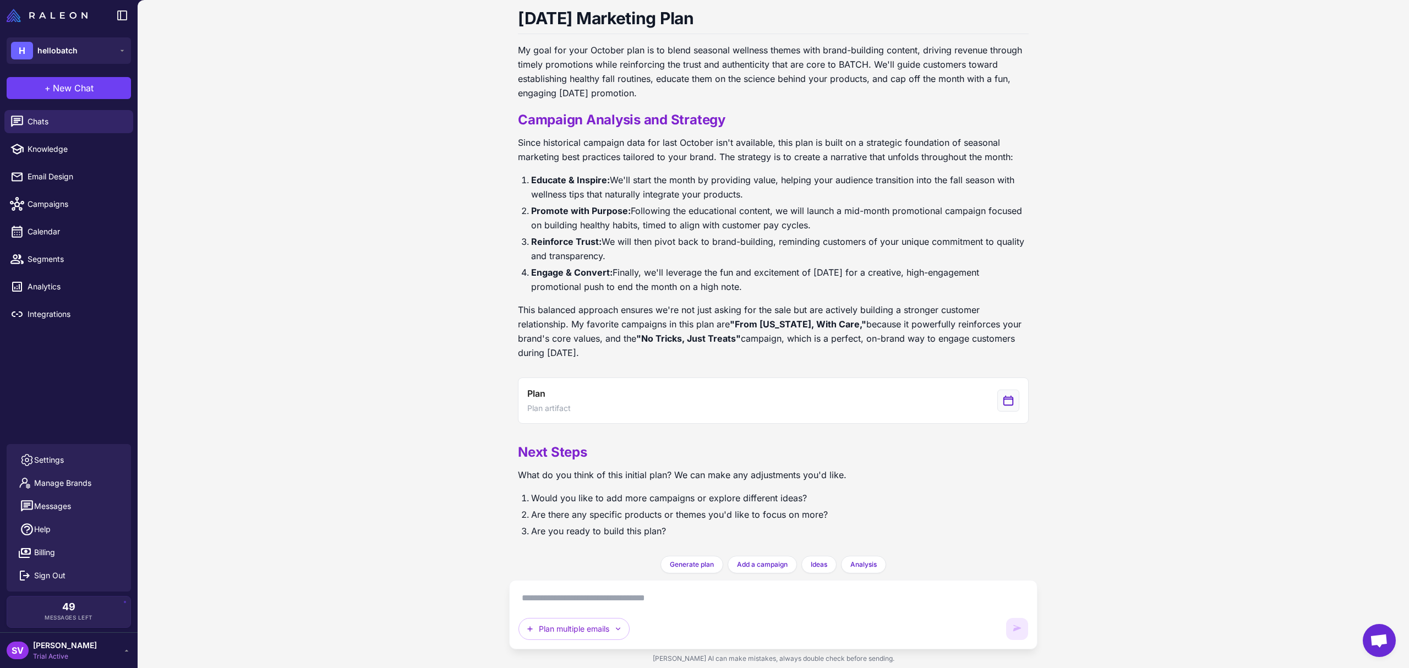
click at [741, 232] on ol "Educate & Inspire: We'll start the month by providing value, helping your audie…" at bounding box center [773, 233] width 511 height 121
click at [1002, 395] on icon "View generated Plan" at bounding box center [1008, 400] width 12 height 13
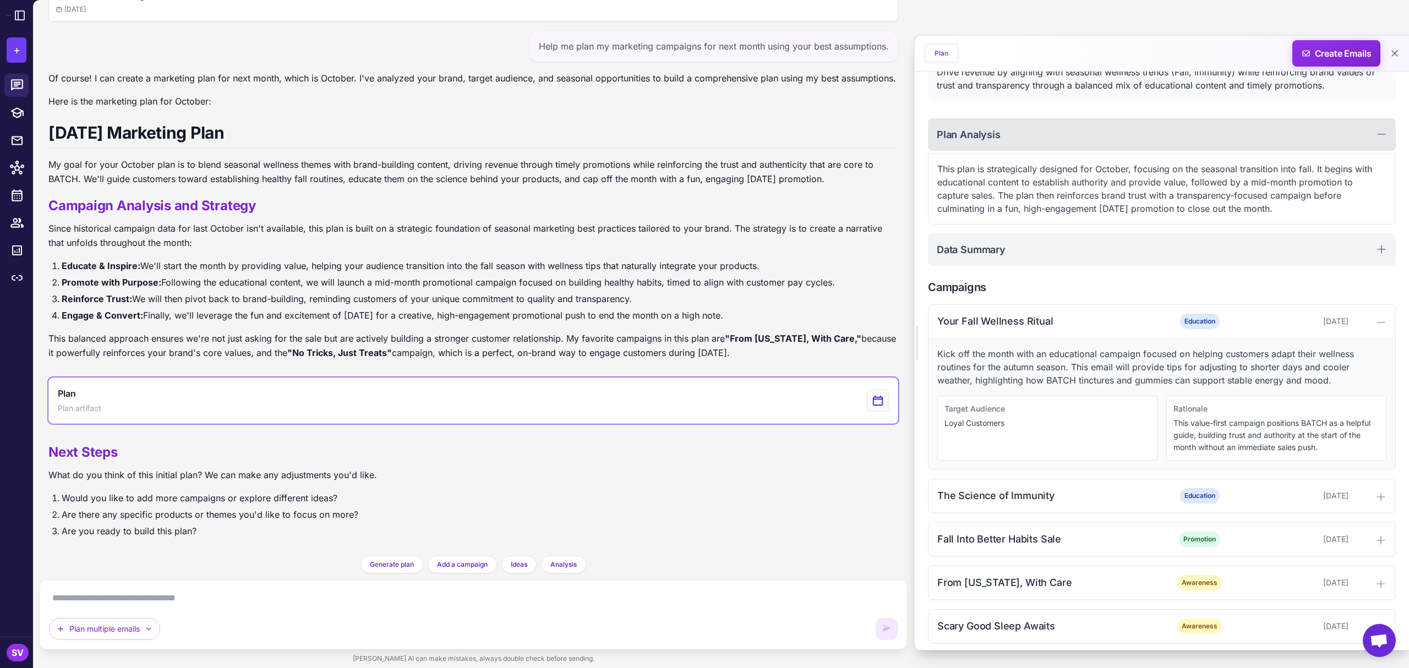
scroll to position [145, 0]
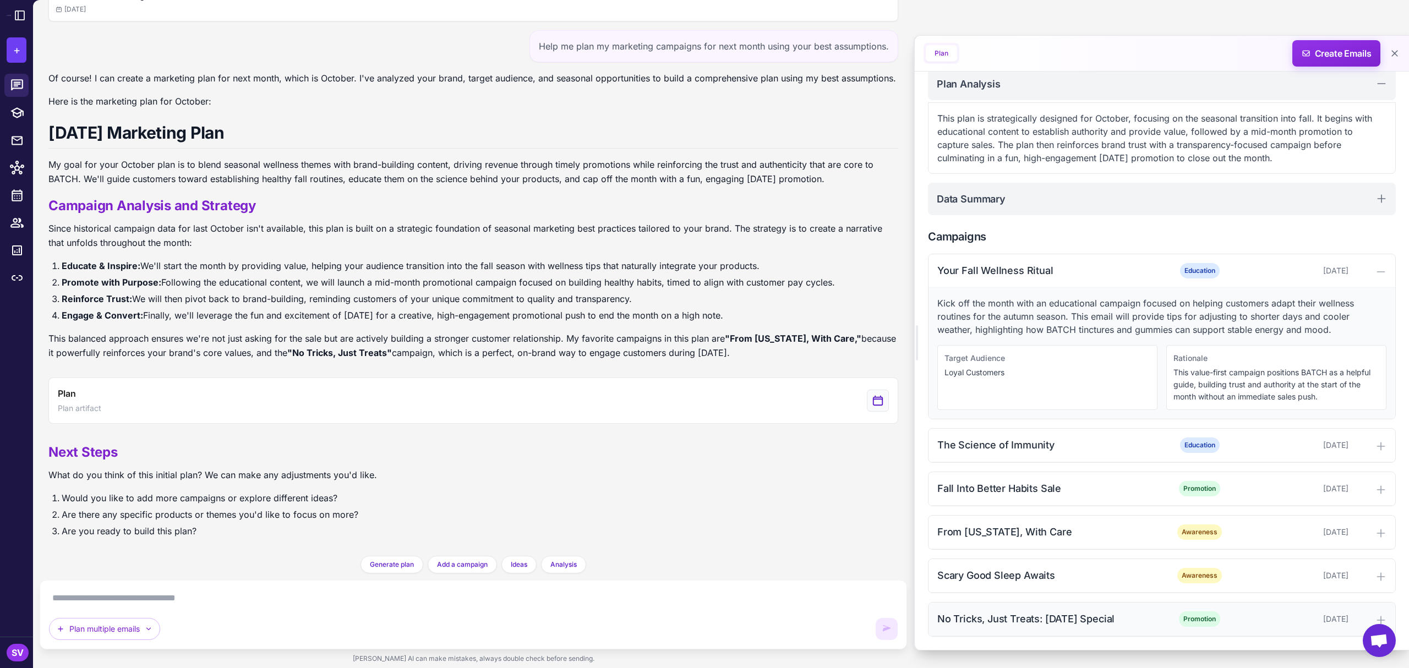
click at [1056, 501] on icon at bounding box center [1381, 620] width 11 height 11
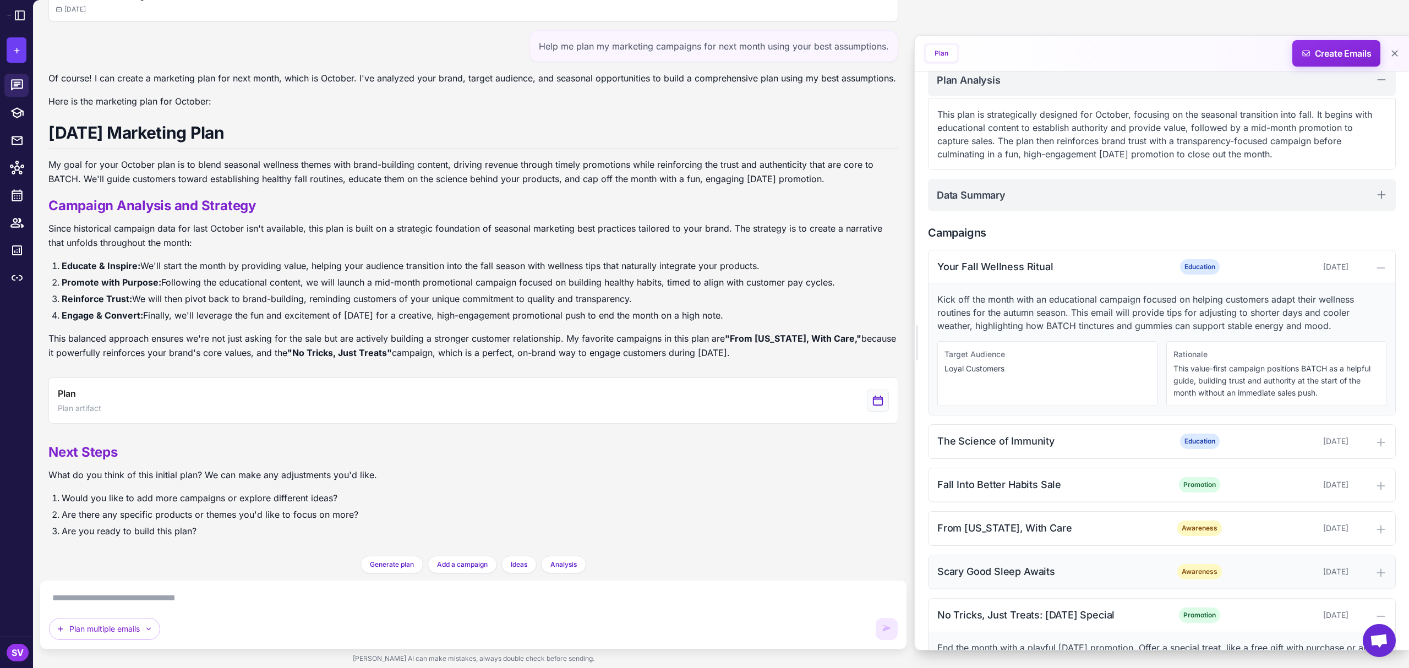
click at [1056, 501] on icon at bounding box center [1381, 573] width 11 height 11
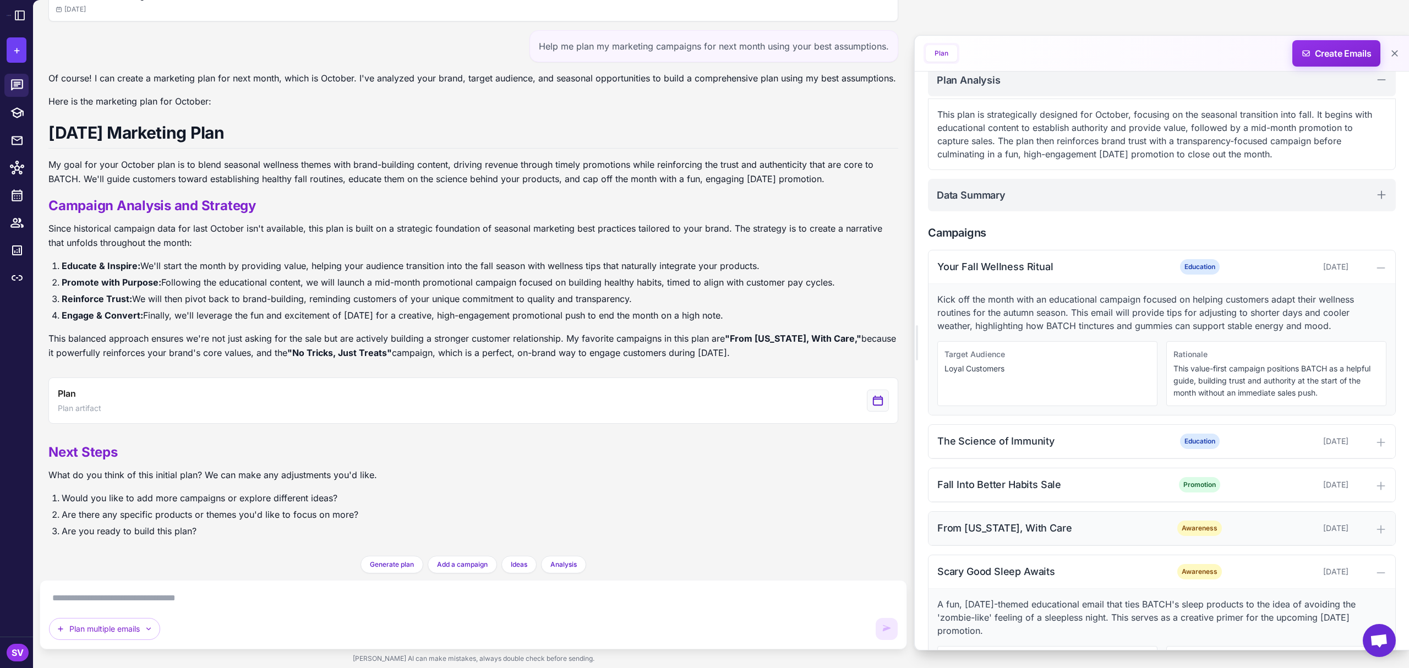
click at [1056, 501] on icon at bounding box center [1380, 529] width 7 height 7
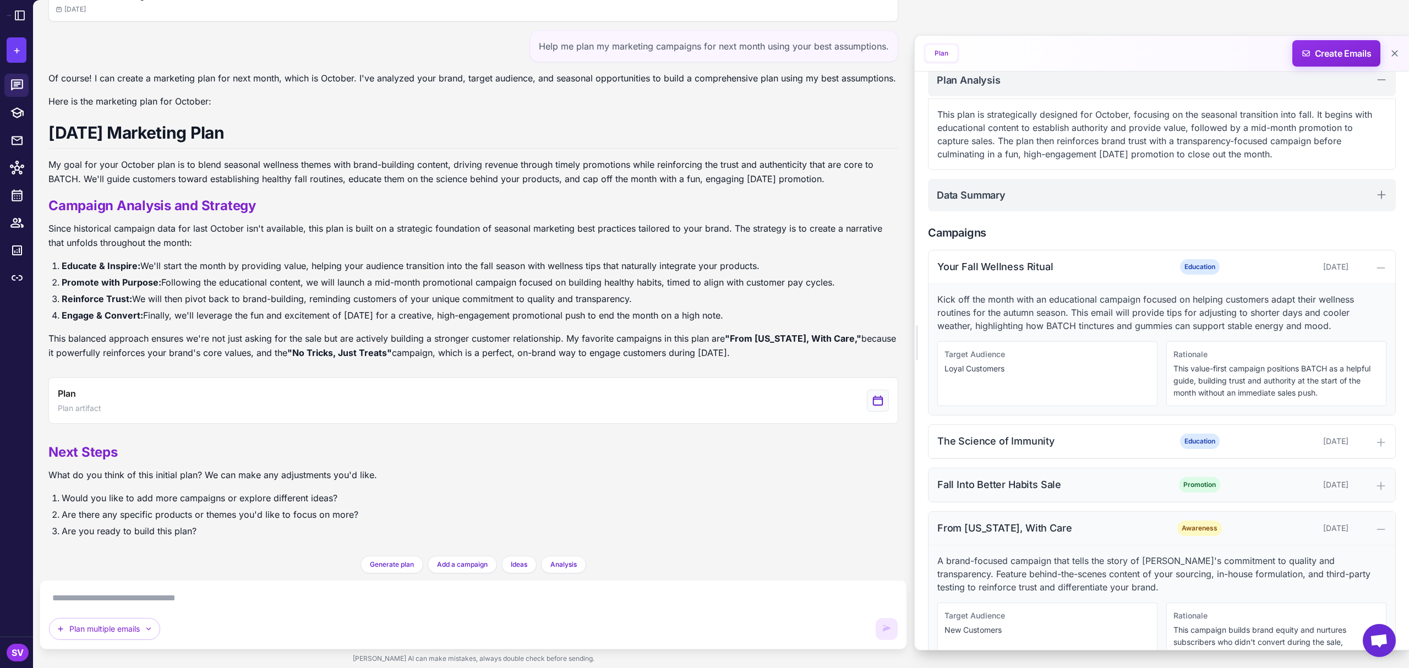
click at [1056, 492] on icon at bounding box center [1381, 486] width 11 height 11
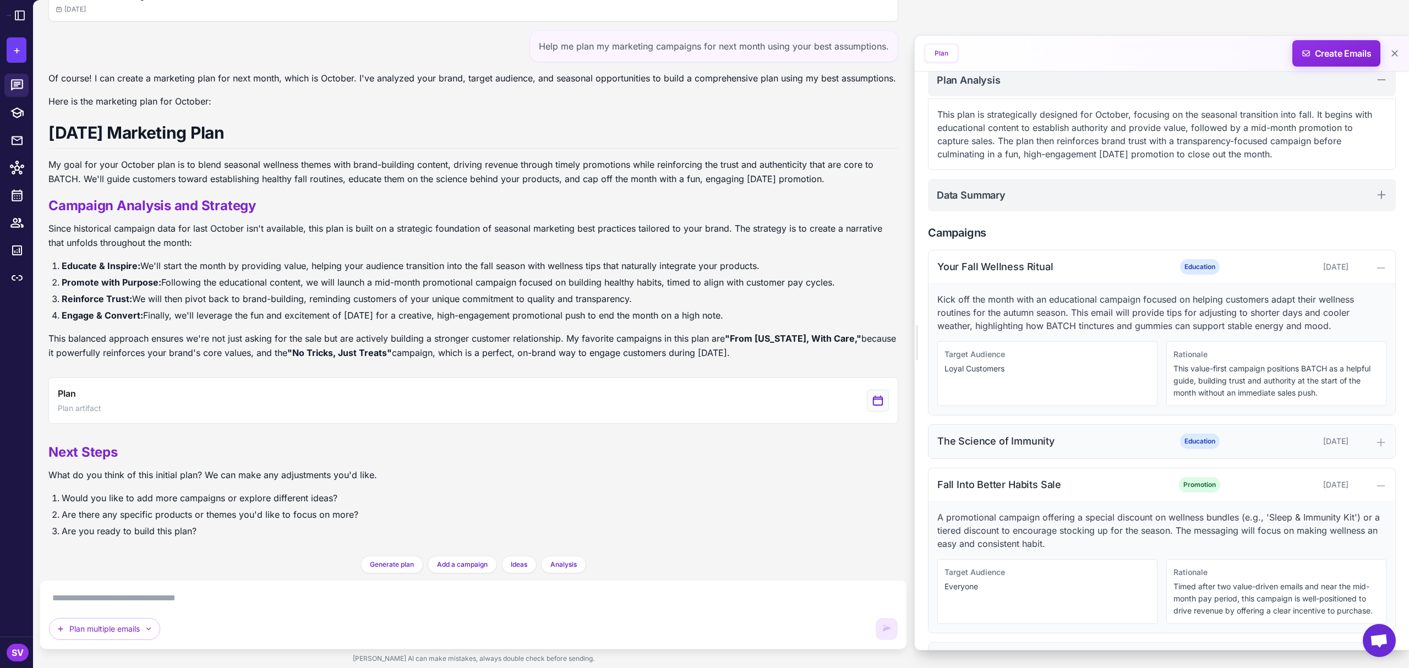
click at [1056, 441] on icon at bounding box center [1380, 442] width 7 height 7
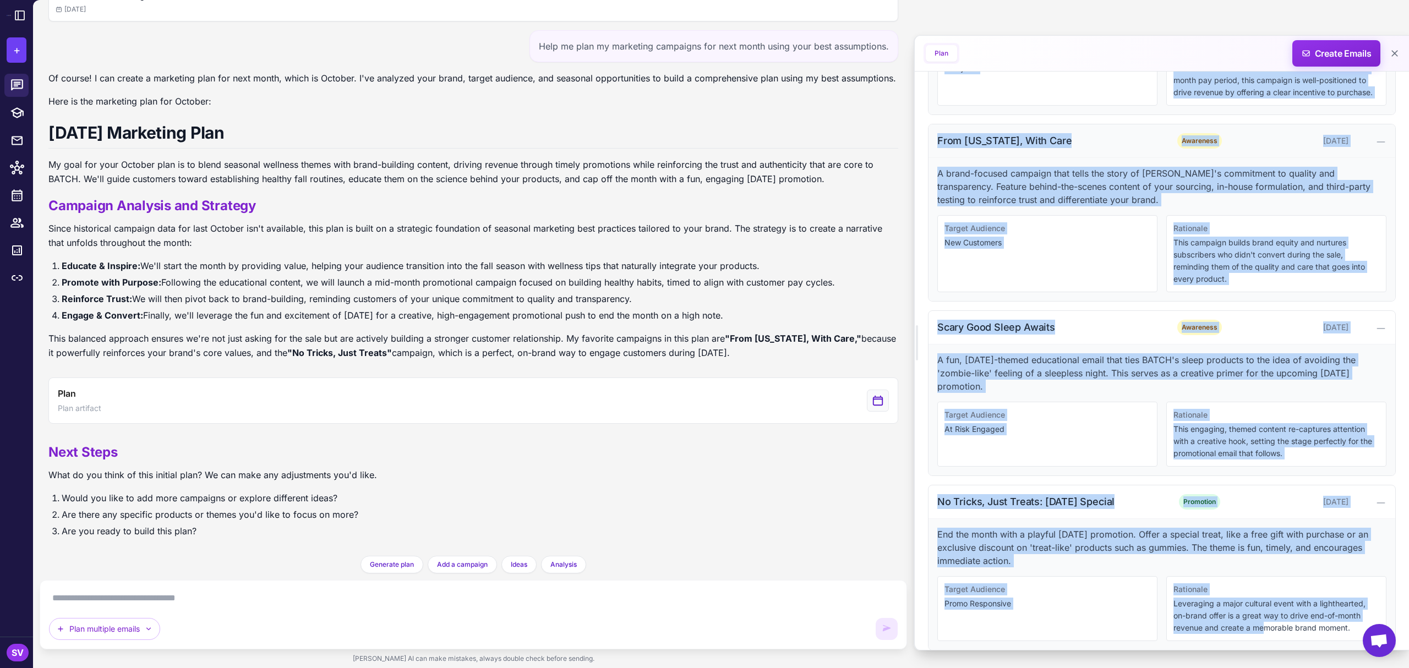
scroll to position [826, 0]
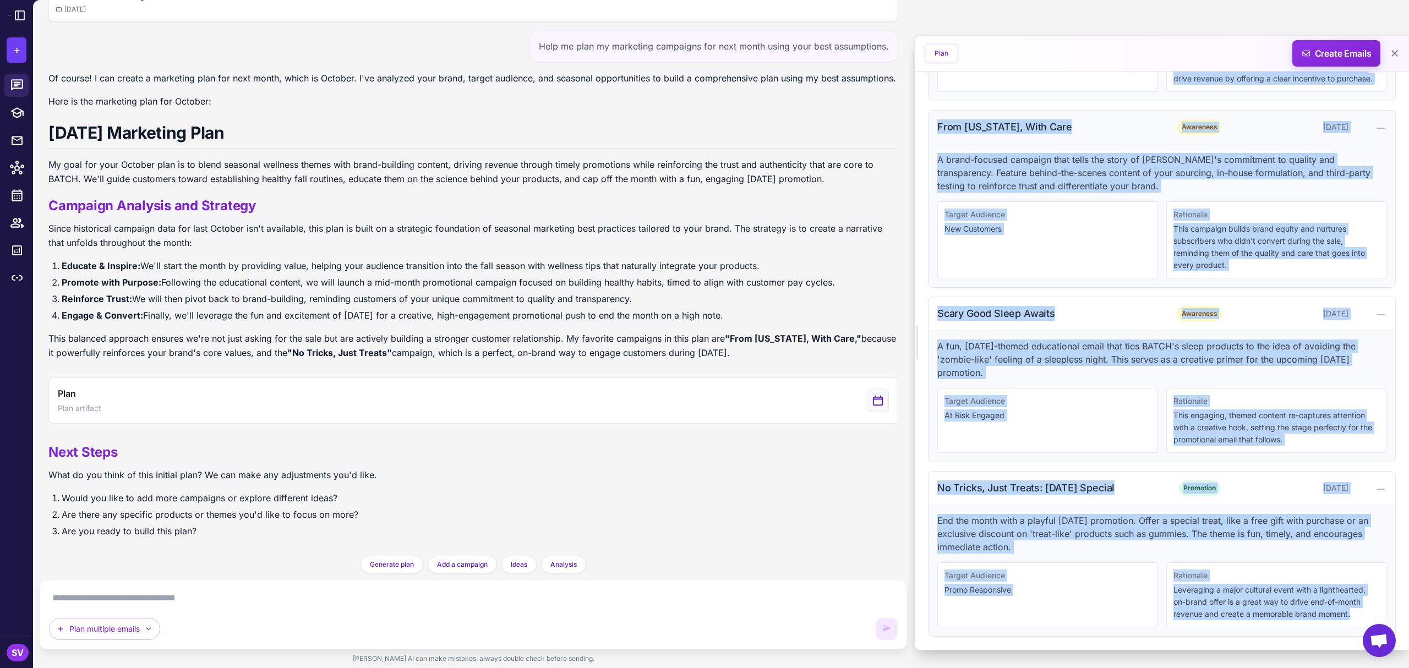
drag, startPoint x: 928, startPoint y: 91, endPoint x: 1374, endPoint y: 648, distance: 713.6
click at [1056, 0] on body "+ Raleon Agents Send an email Plan multiple emails Brainstorm Analyze Flows 49 …" at bounding box center [704, 0] width 1409 height 0
copy div "[DATE] Marketing Plan [DATE] - [DATE] Goal: Drive revenue by aligning with seas…"
